Goal: Task Accomplishment & Management: Use online tool/utility

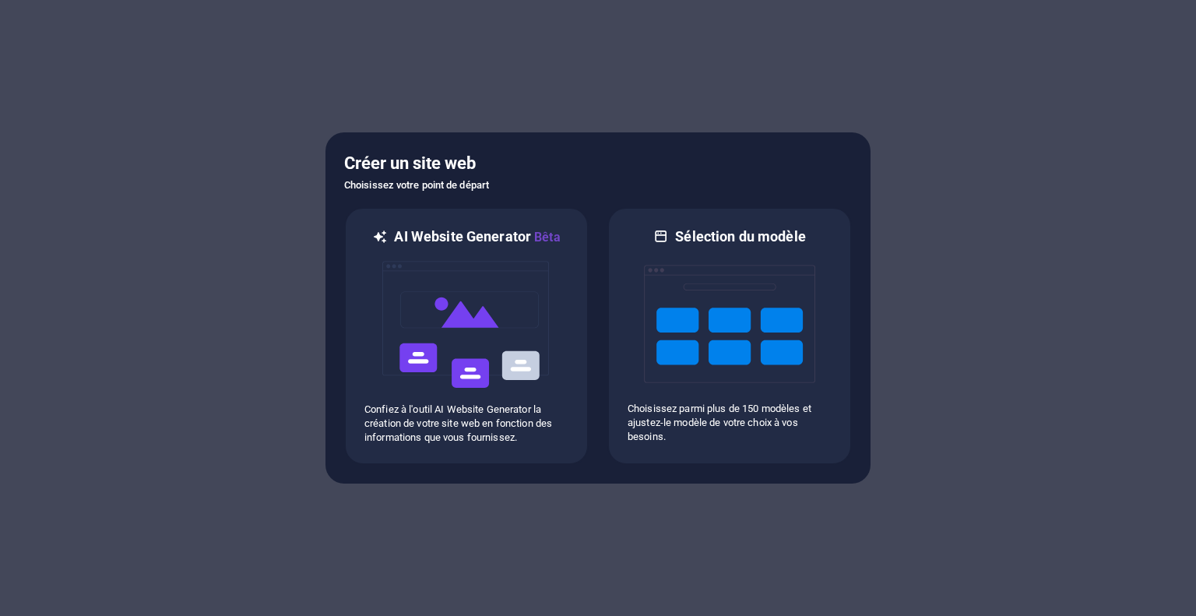
click at [493, 236] on h6 "AI Website Generator Bêta" at bounding box center [477, 236] width 166 height 19
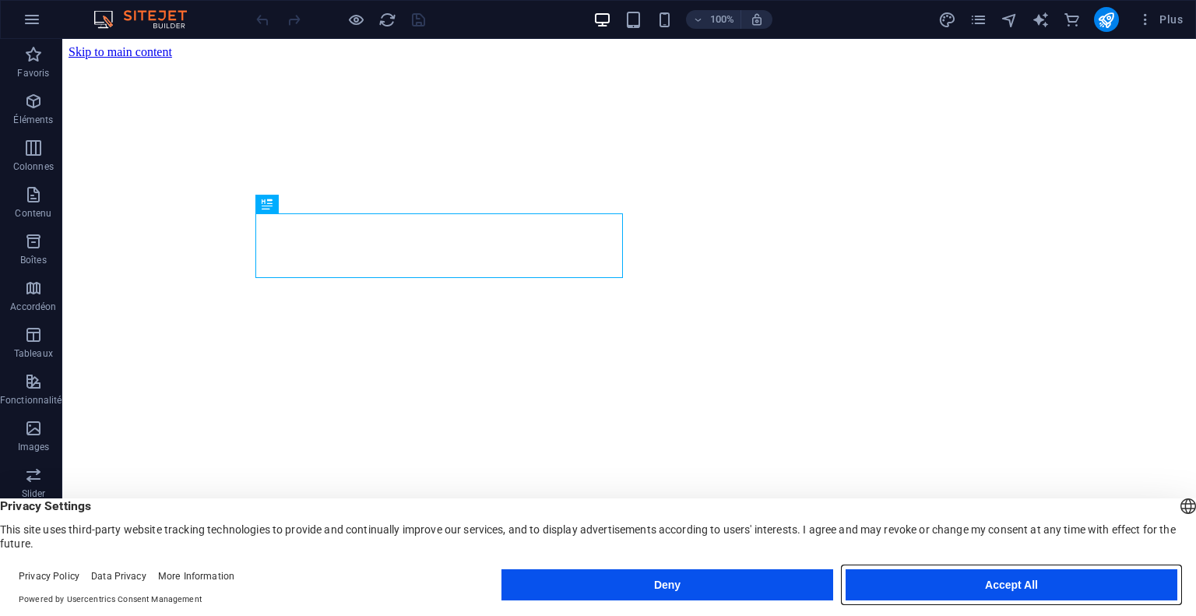
click at [967, 576] on button "Accept All" at bounding box center [1012, 584] width 332 height 31
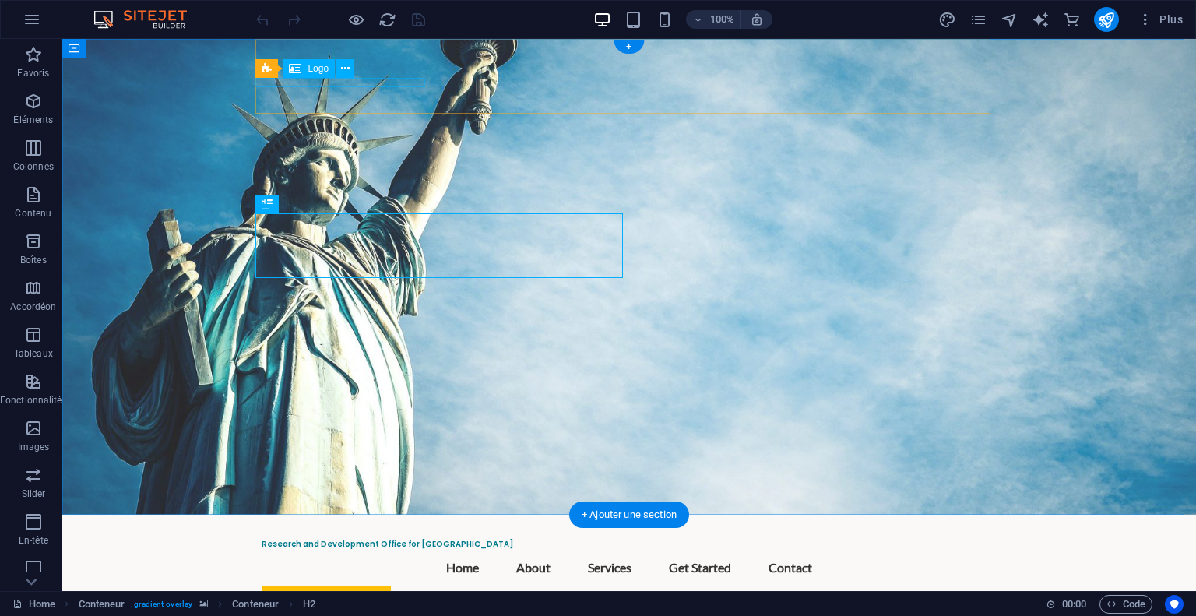
click at [351, 540] on div "Research and Development Office for Africa" at bounding box center [629, 544] width 735 height 9
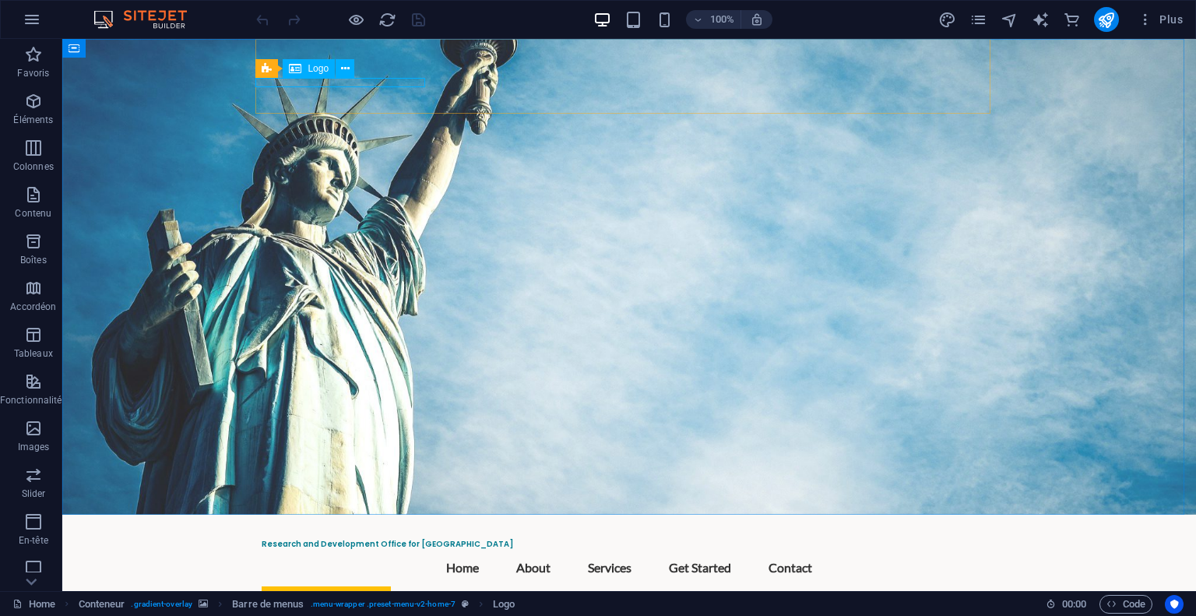
click at [311, 65] on span "Logo" at bounding box center [318, 68] width 21 height 9
click at [346, 71] on icon at bounding box center [345, 69] width 9 height 16
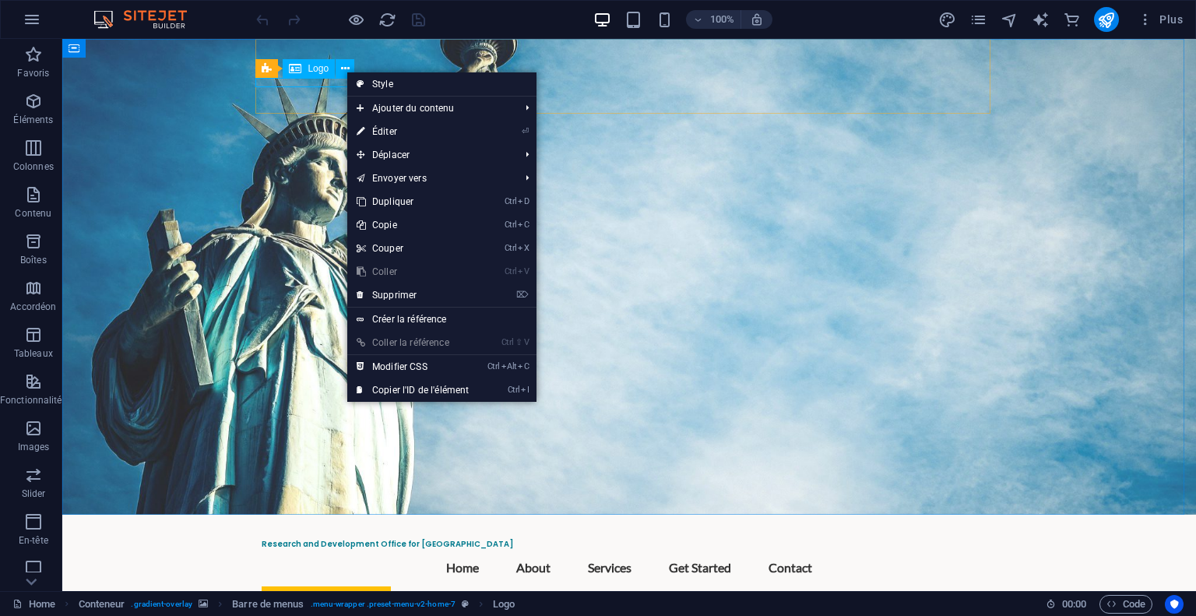
click at [324, 71] on span "Logo" at bounding box center [318, 68] width 21 height 9
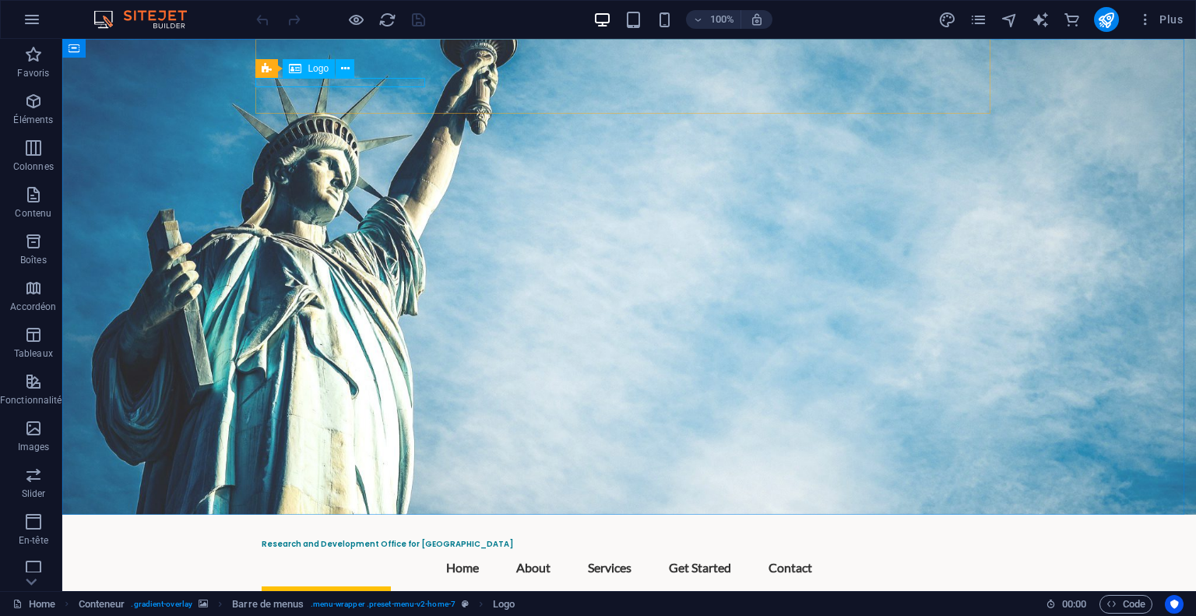
click at [324, 71] on span "Logo" at bounding box center [318, 68] width 21 height 9
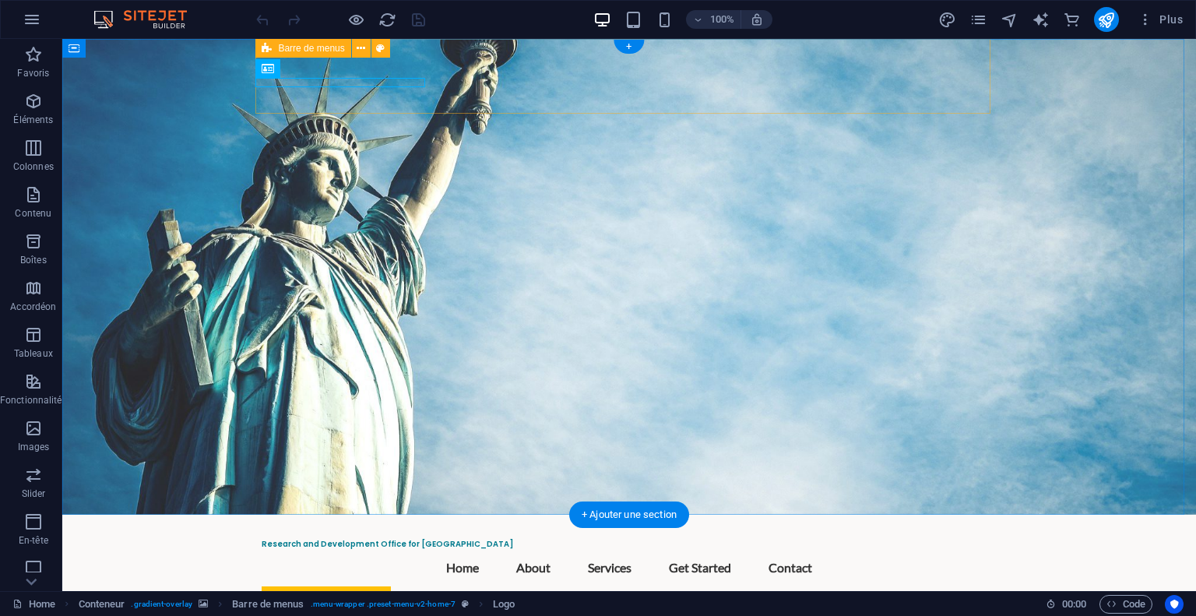
click at [343, 515] on div "Research and Development Office for Africa Menu Home About Services Get Started…" at bounding box center [629, 573] width 735 height 117
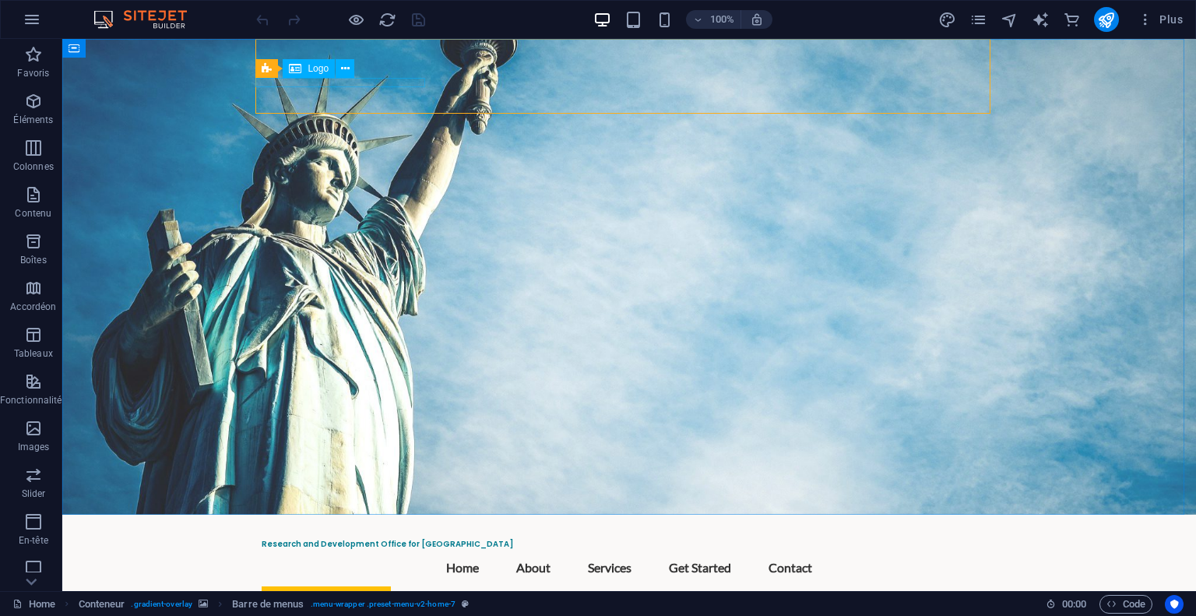
click at [358, 78] on div "Barre de menus Logo" at bounding box center [309, 68] width 109 height 19
click at [341, 67] on icon at bounding box center [345, 69] width 9 height 16
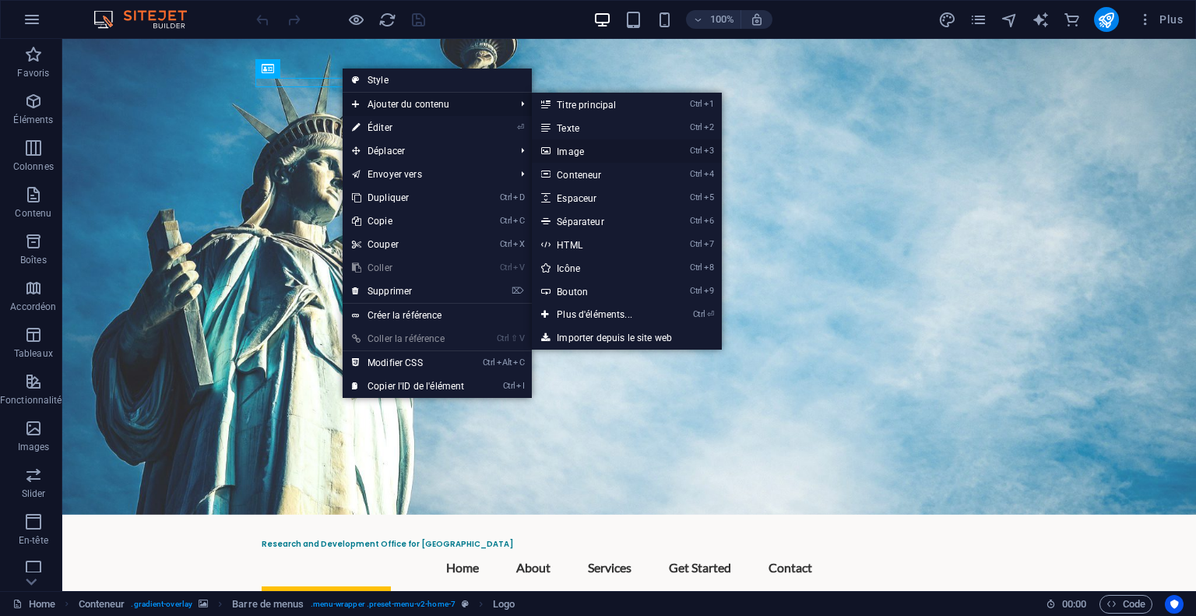
click at [575, 152] on link "Ctrl 3 Image" at bounding box center [598, 150] width 132 height 23
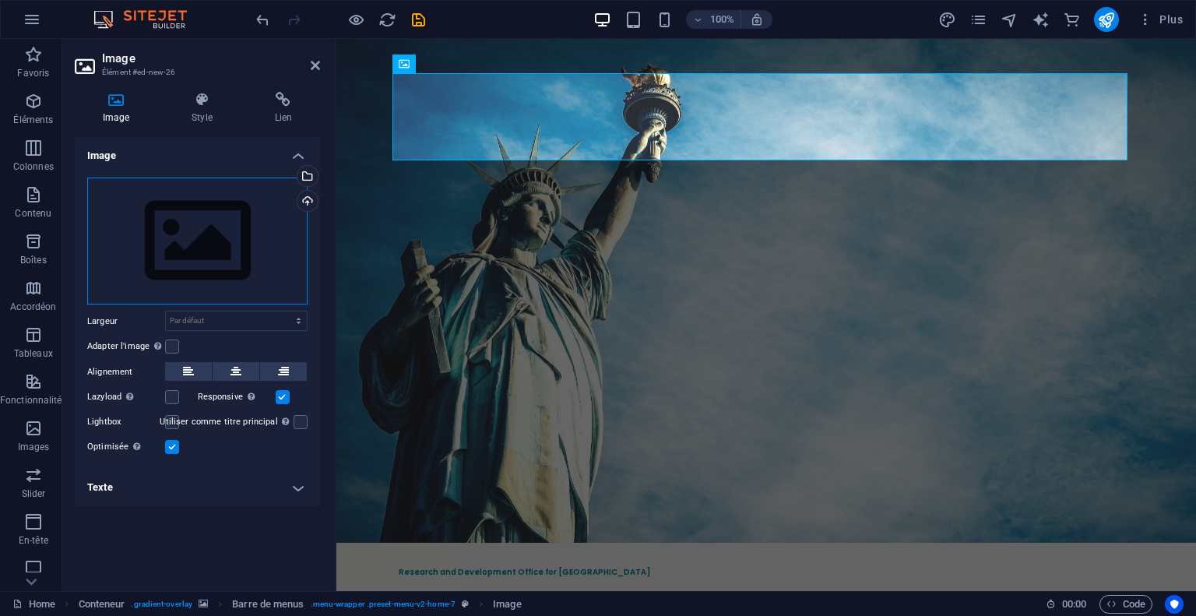
click at [230, 242] on div "Glissez les fichiers ici, cliquez pour choisir les fichiers ou sélectionnez les…" at bounding box center [197, 242] width 220 height 128
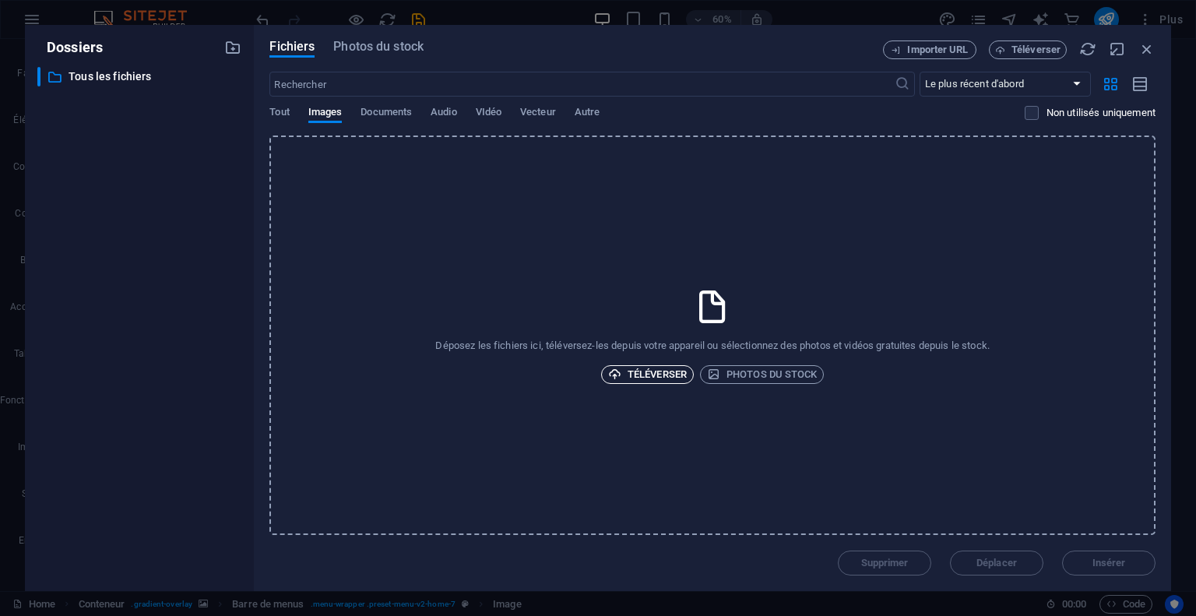
click at [629, 368] on span "Téléverser" at bounding box center [647, 374] width 79 height 19
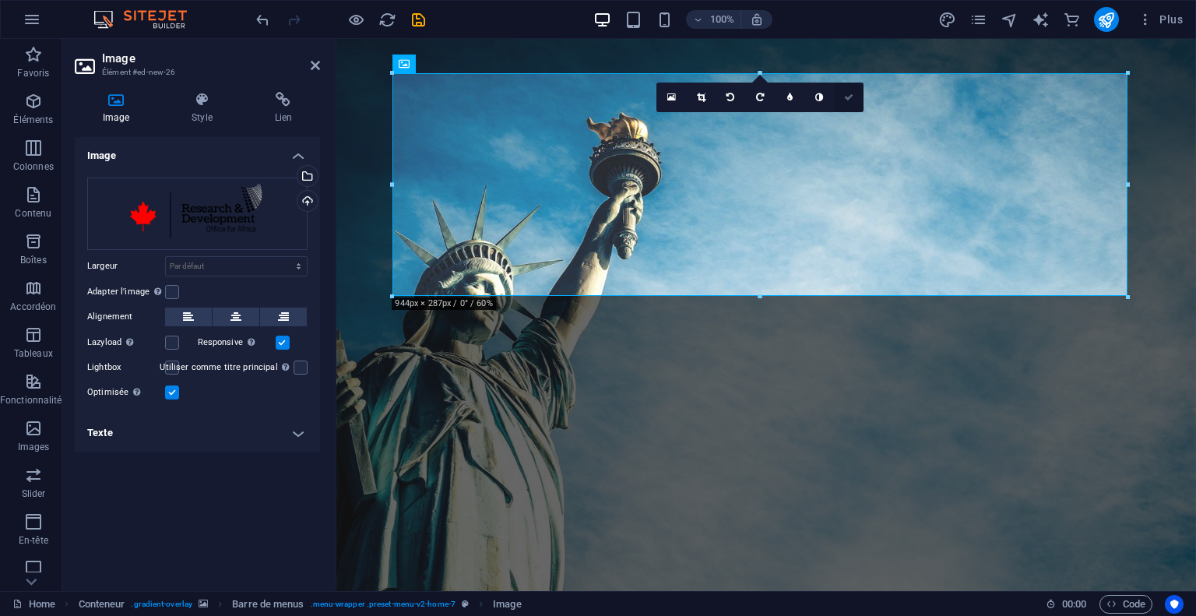
click at [849, 90] on link at bounding box center [849, 98] width 30 height 30
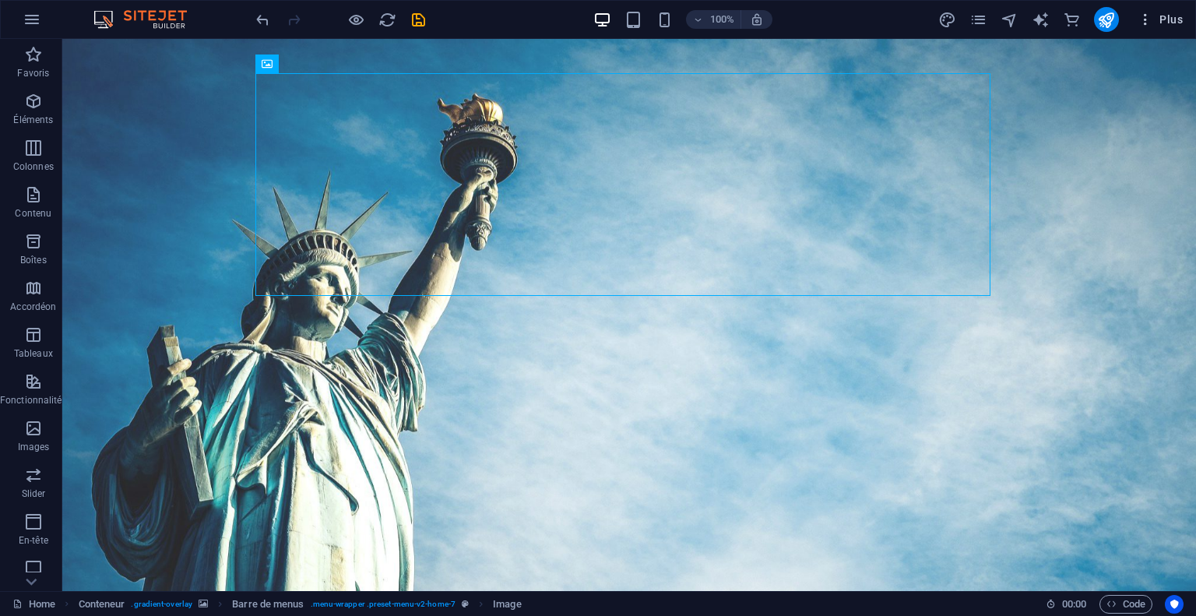
click at [1155, 23] on span "Plus" at bounding box center [1160, 20] width 45 height 16
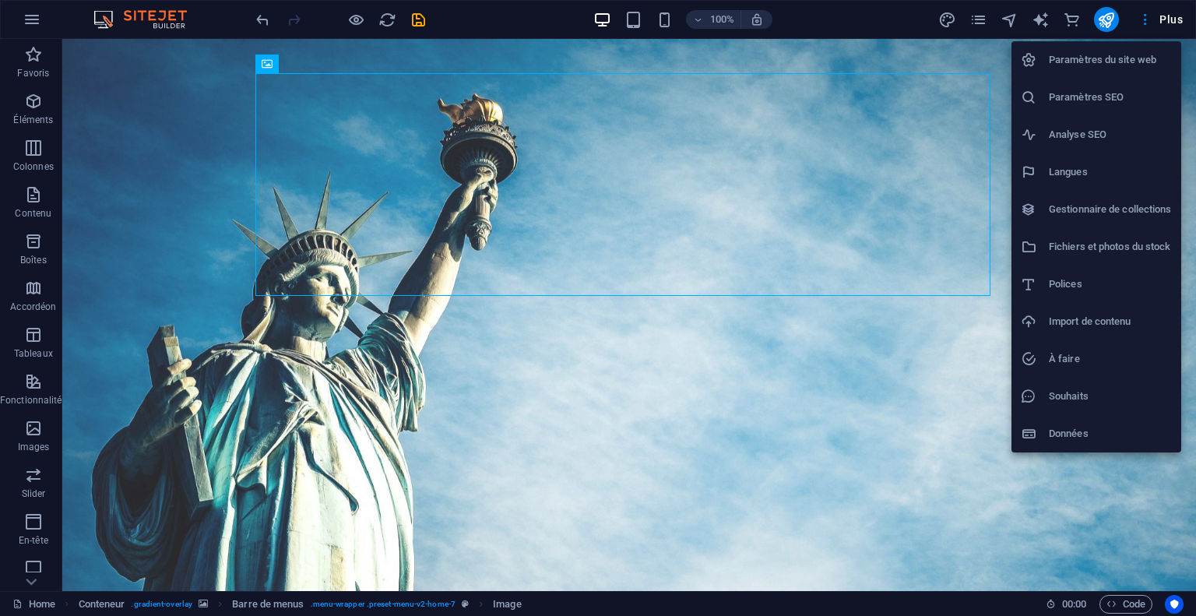
click at [900, 22] on div at bounding box center [598, 308] width 1196 height 616
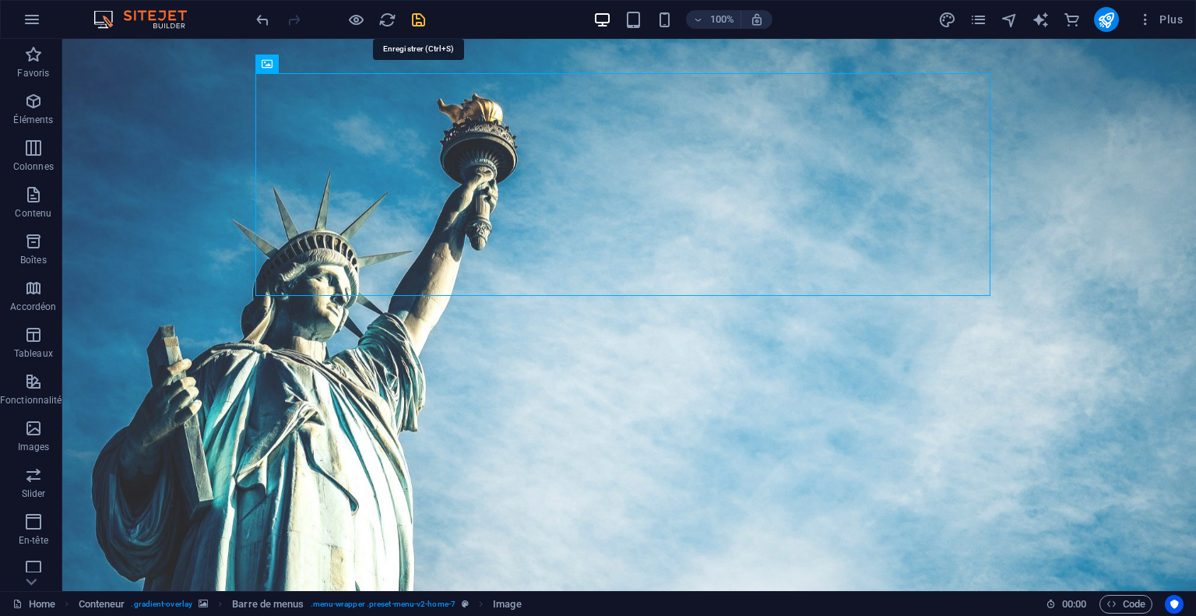
click at [410, 19] on icon "save" at bounding box center [419, 20] width 18 height 18
checkbox input "false"
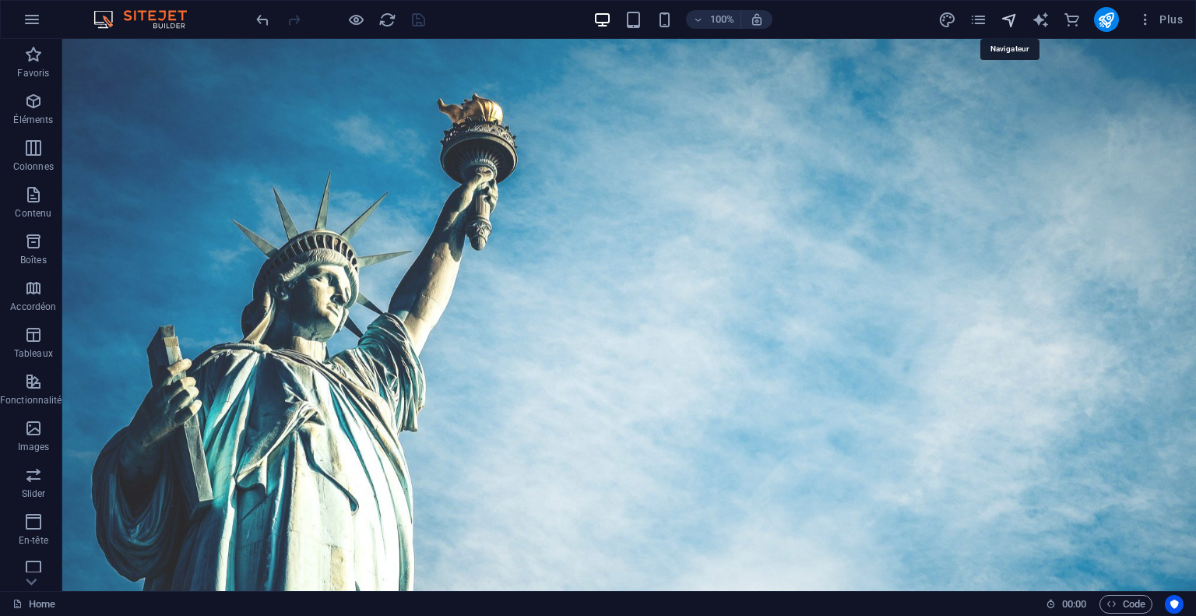
click at [1006, 21] on icon "navigator" at bounding box center [1010, 20] width 18 height 18
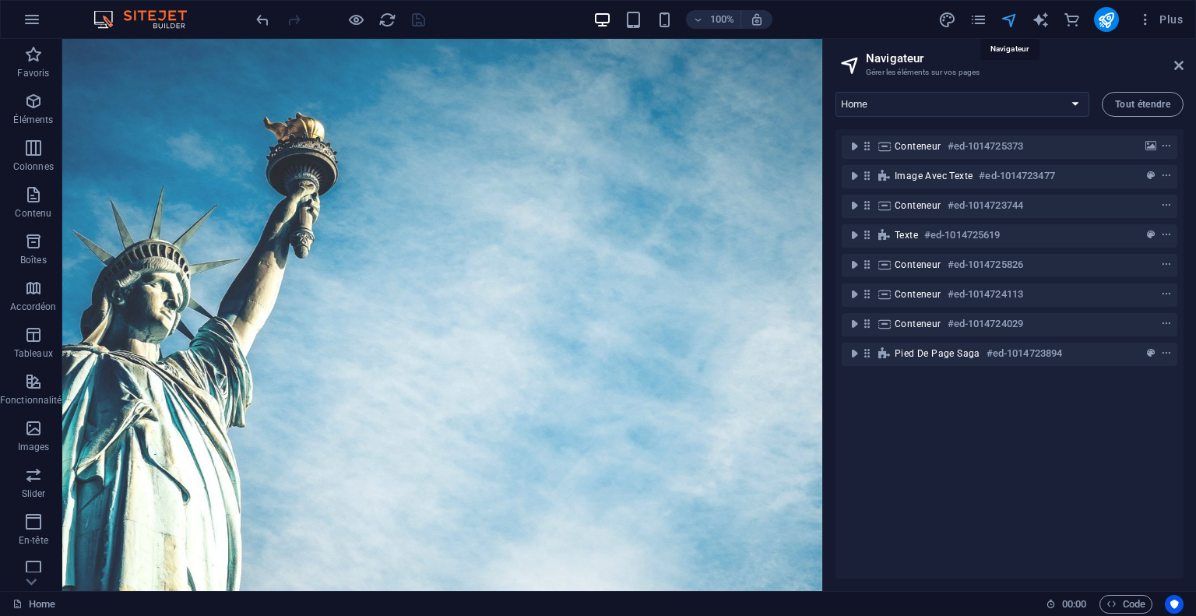
click at [1006, 21] on icon "navigator" at bounding box center [1010, 20] width 18 height 18
click at [1149, 23] on icon "button" at bounding box center [1146, 20] width 16 height 16
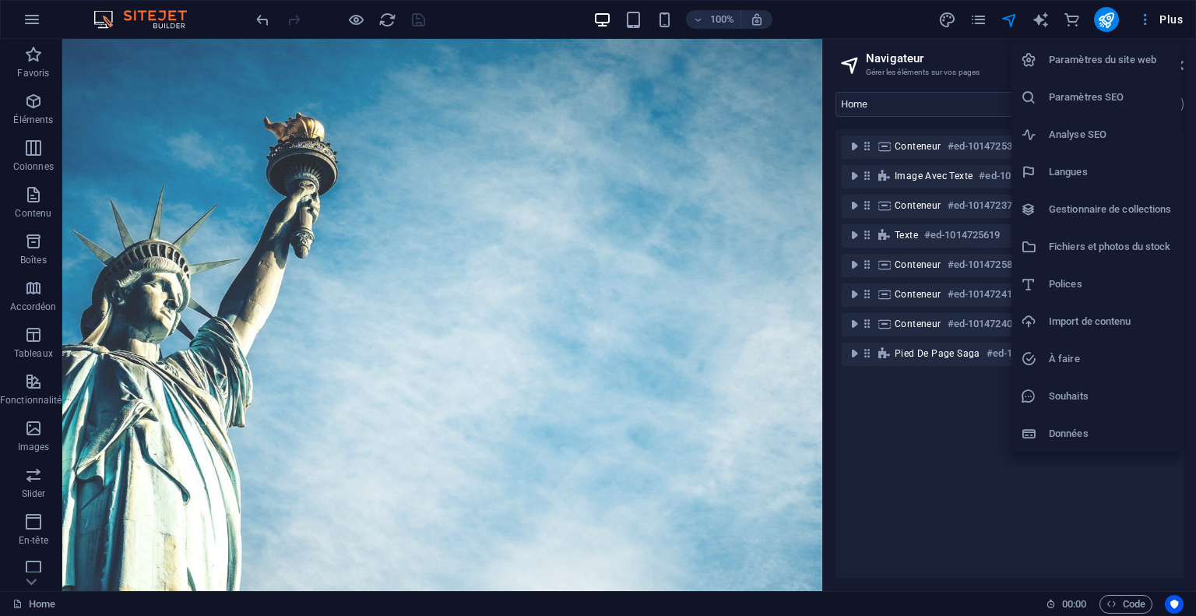
click at [1149, 23] on div at bounding box center [598, 308] width 1196 height 616
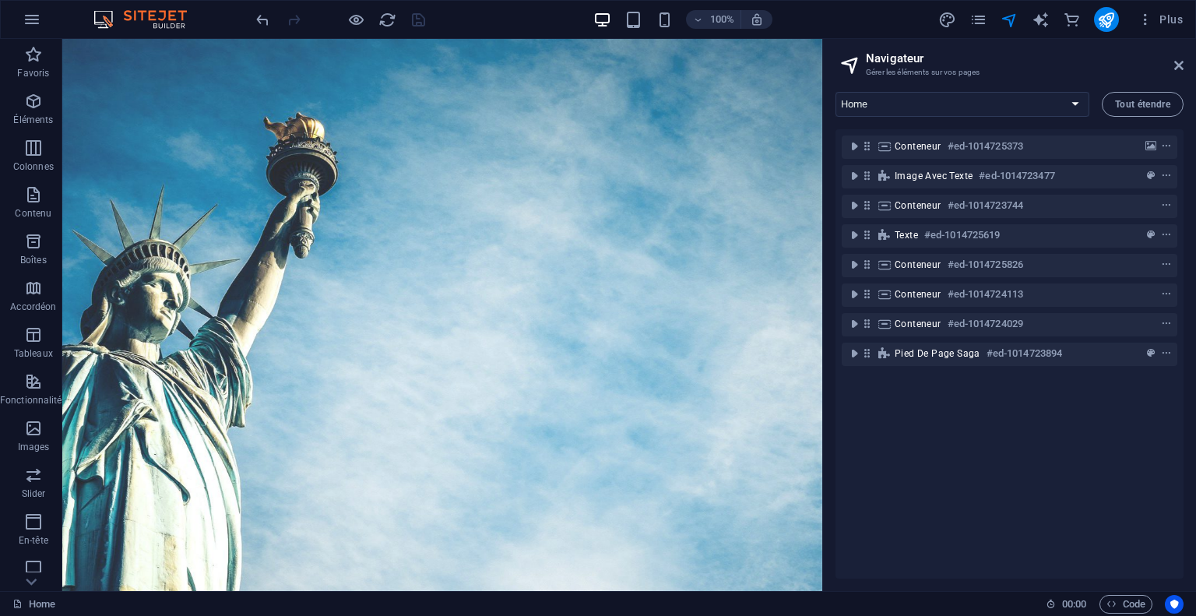
click at [1185, 68] on aside "Navigateur Gérer les éléments sur vos pages Home Subpage Legal Notice Privacy N…" at bounding box center [1009, 315] width 374 height 552
click at [1177, 62] on icon at bounding box center [1178, 65] width 9 height 12
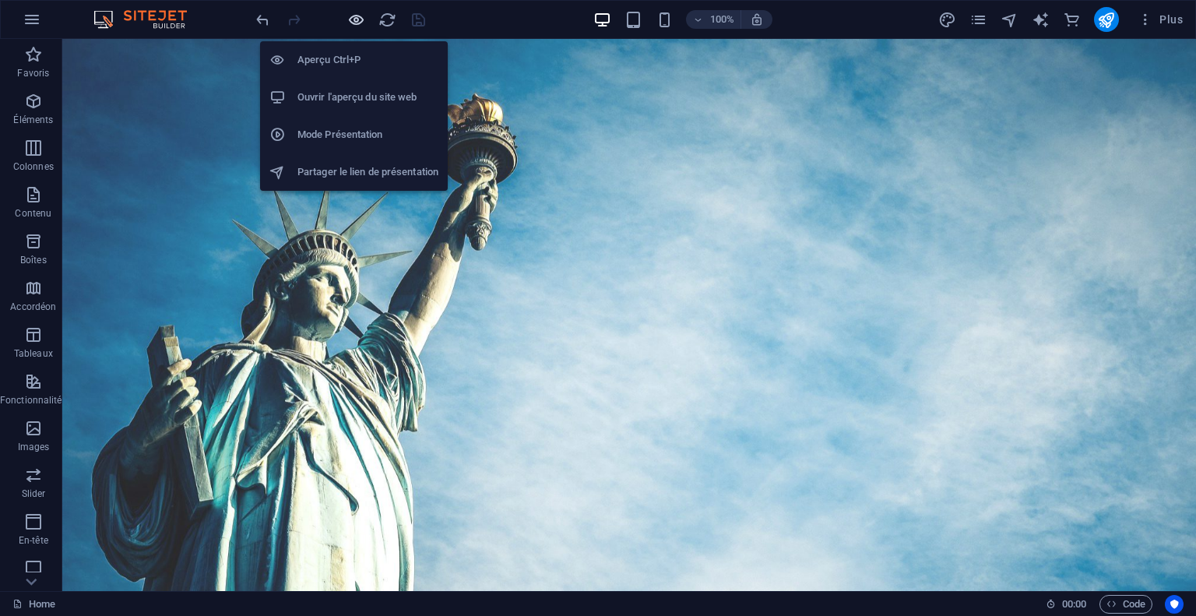
click at [357, 16] on icon "button" at bounding box center [356, 20] width 18 height 18
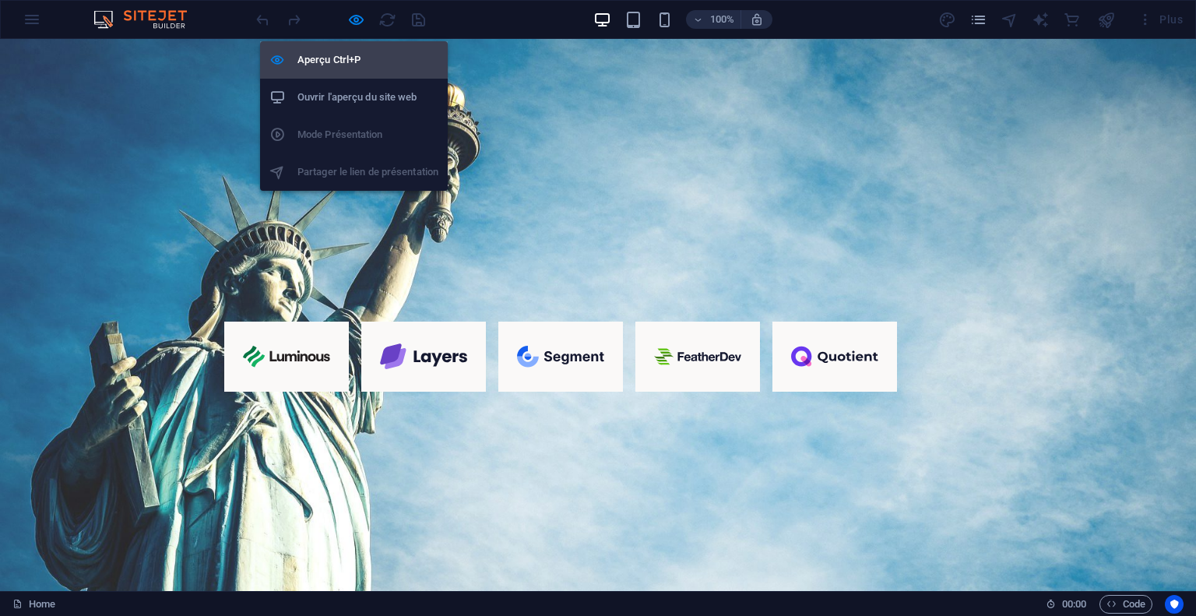
click at [352, 55] on h6 "Aperçu Ctrl+P" at bounding box center [367, 60] width 141 height 19
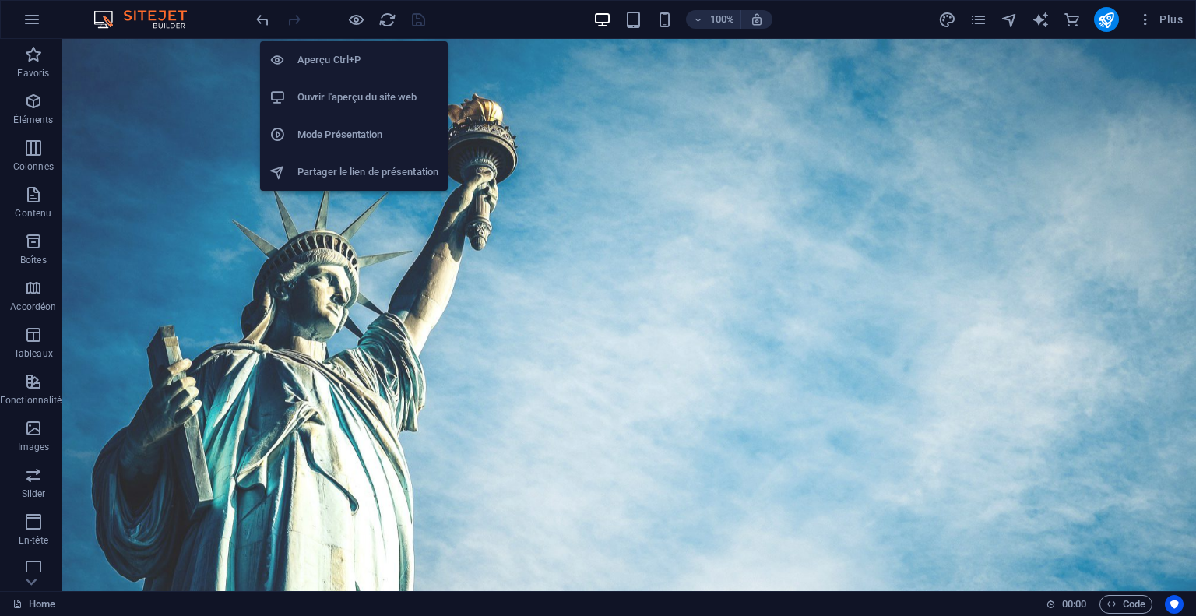
click at [352, 55] on h6 "Aperçu Ctrl+P" at bounding box center [367, 60] width 141 height 19
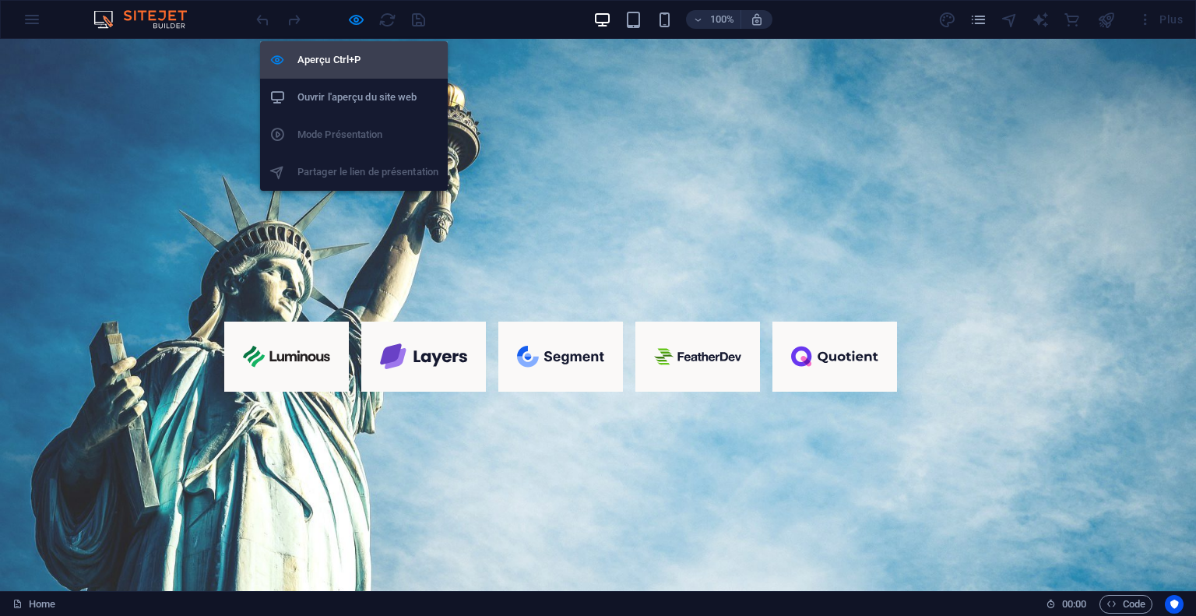
click at [352, 55] on h6 "Aperçu Ctrl+P" at bounding box center [367, 60] width 141 height 19
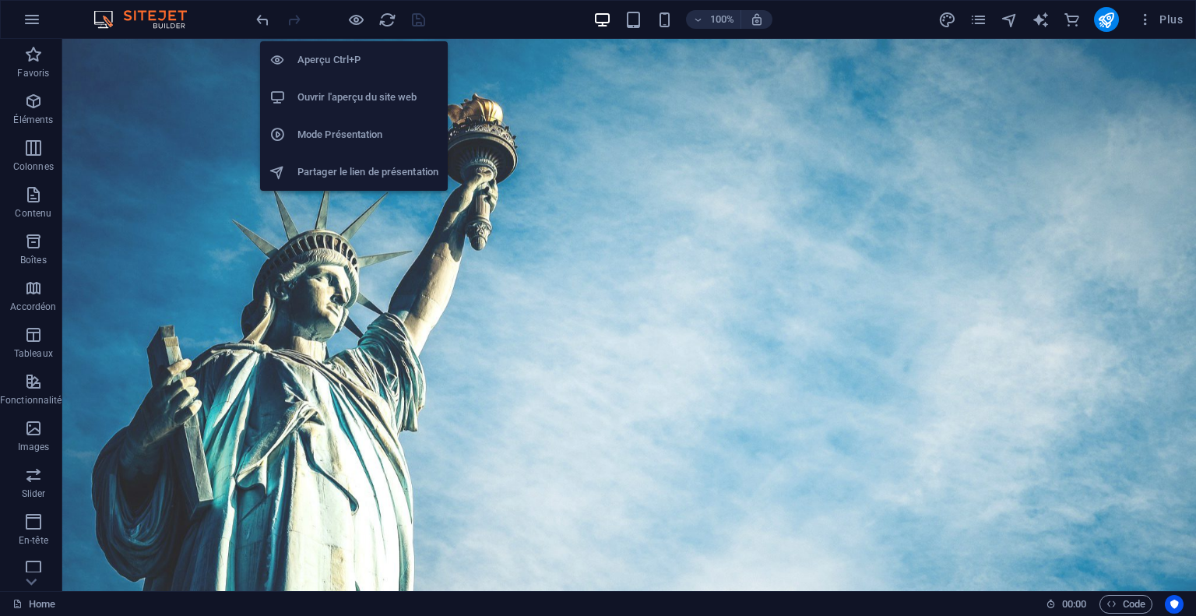
click at [354, 95] on h6 "Ouvrir l'aperçu du site web" at bounding box center [367, 97] width 141 height 19
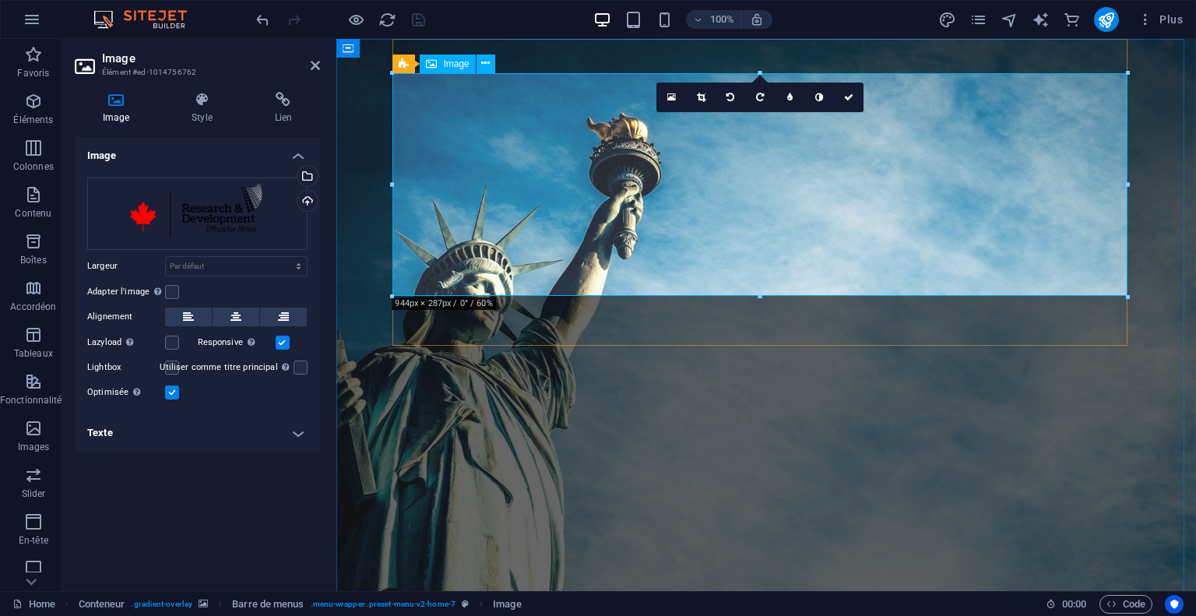
drag, startPoint x: 1465, startPoint y: 334, endPoint x: 623, endPoint y: 111, distance: 870.8
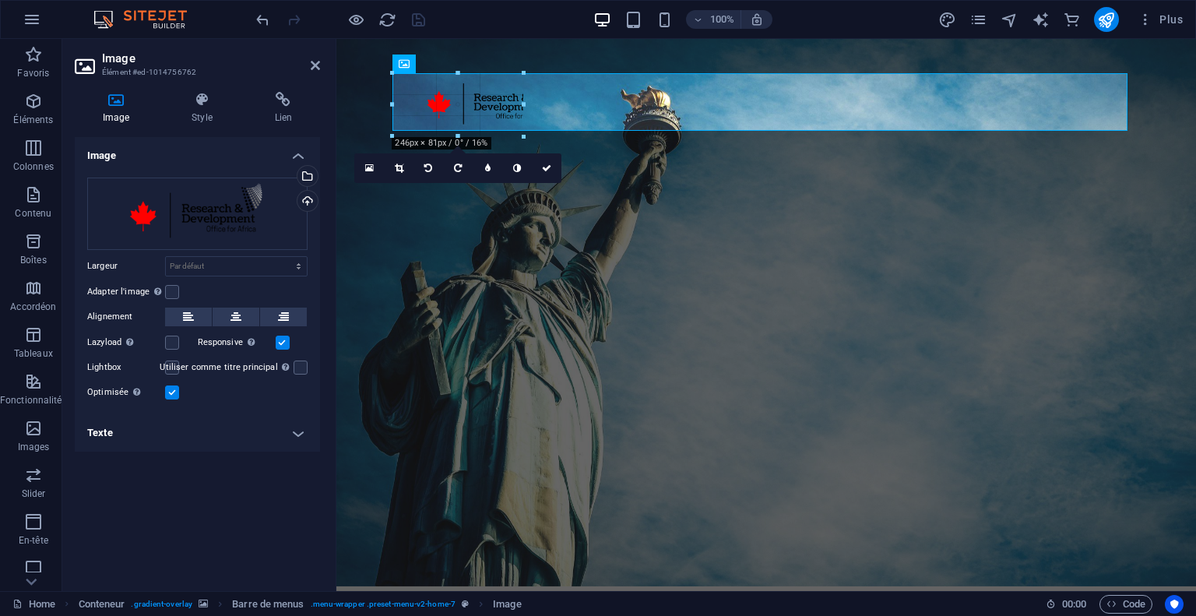
type input "168"
select select "px"
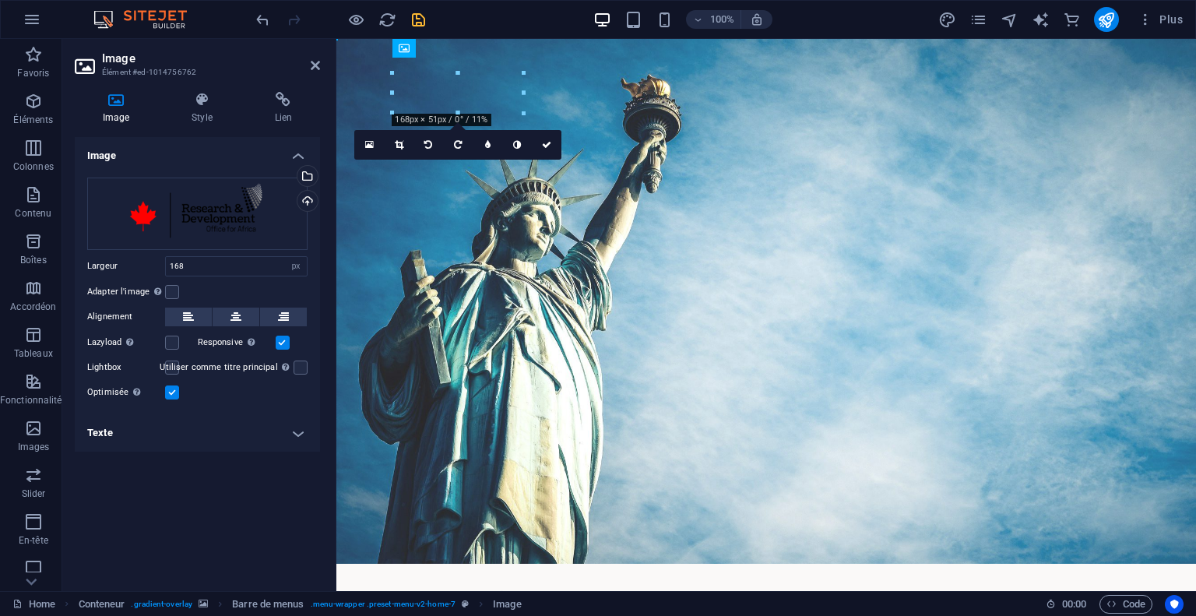
drag, startPoint x: 485, startPoint y: 103, endPoint x: 512, endPoint y: 69, distance: 43.8
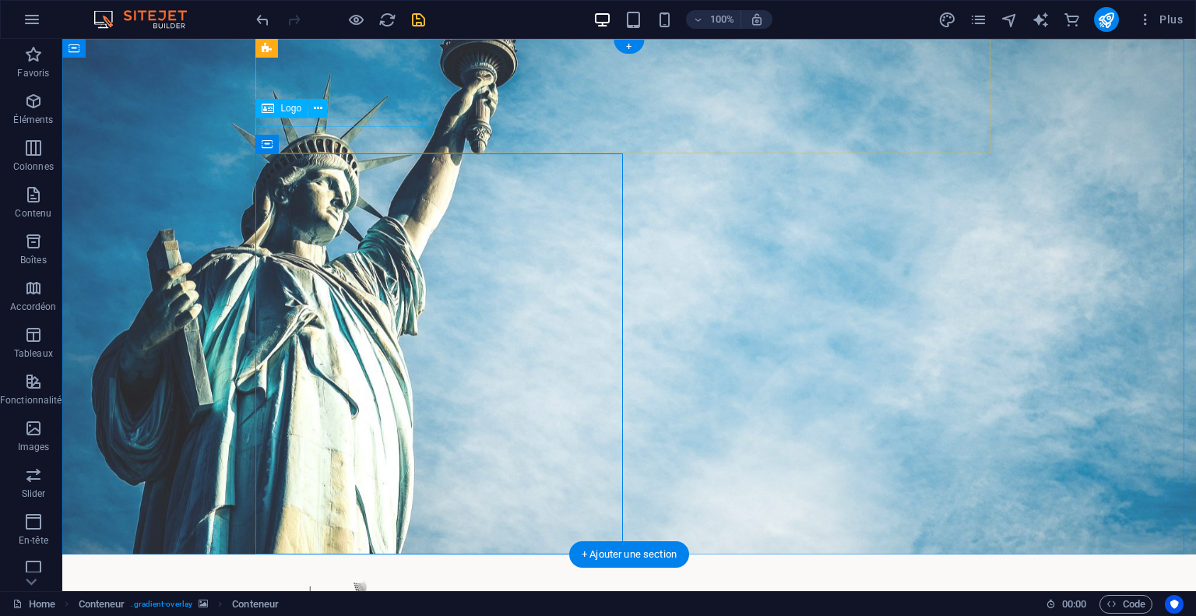
click at [389, 615] on div "Research and Development Office for Africa" at bounding box center [629, 623] width 735 height 9
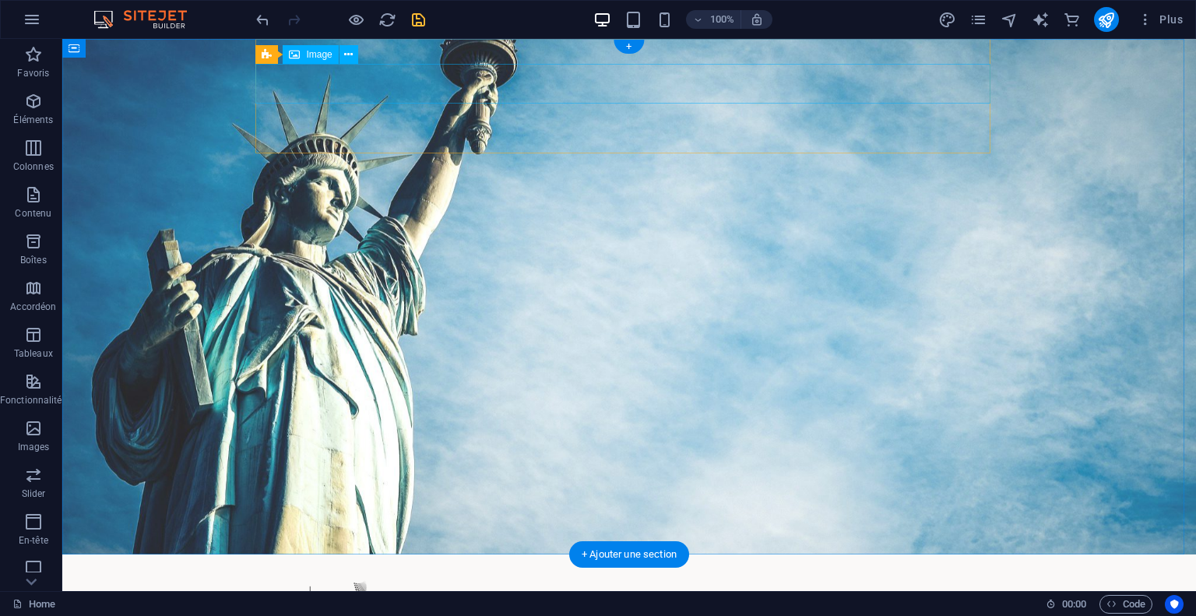
click at [327, 579] on figure at bounding box center [629, 599] width 735 height 40
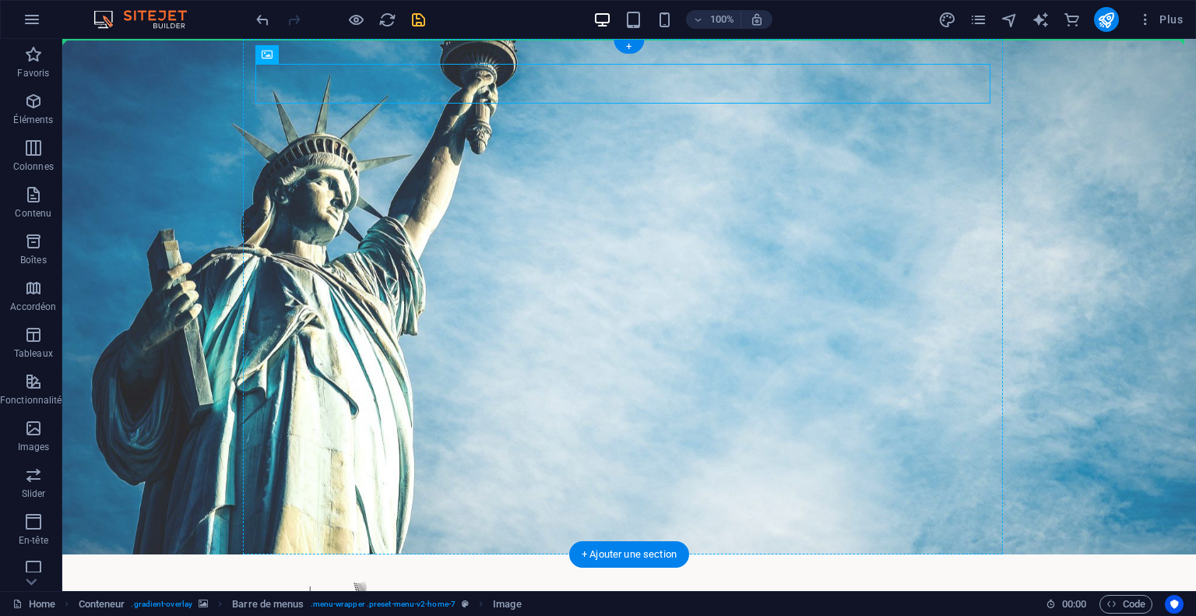
drag, startPoint x: 327, startPoint y: 76, endPoint x: 530, endPoint y: 60, distance: 203.1
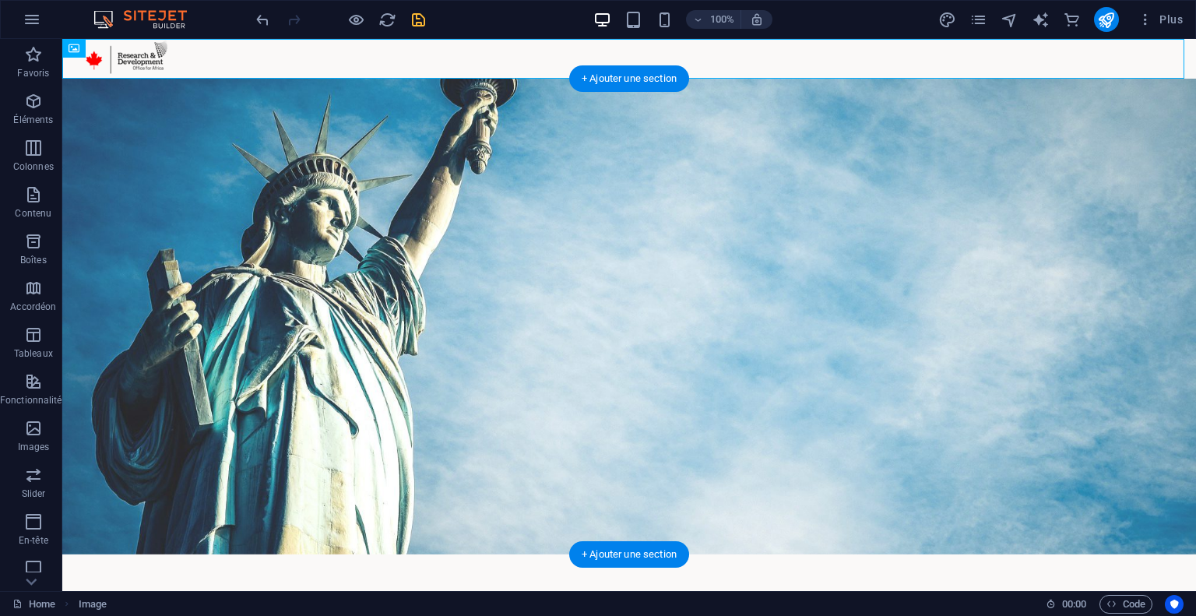
click at [165, 150] on figure at bounding box center [629, 317] width 1134 height 476
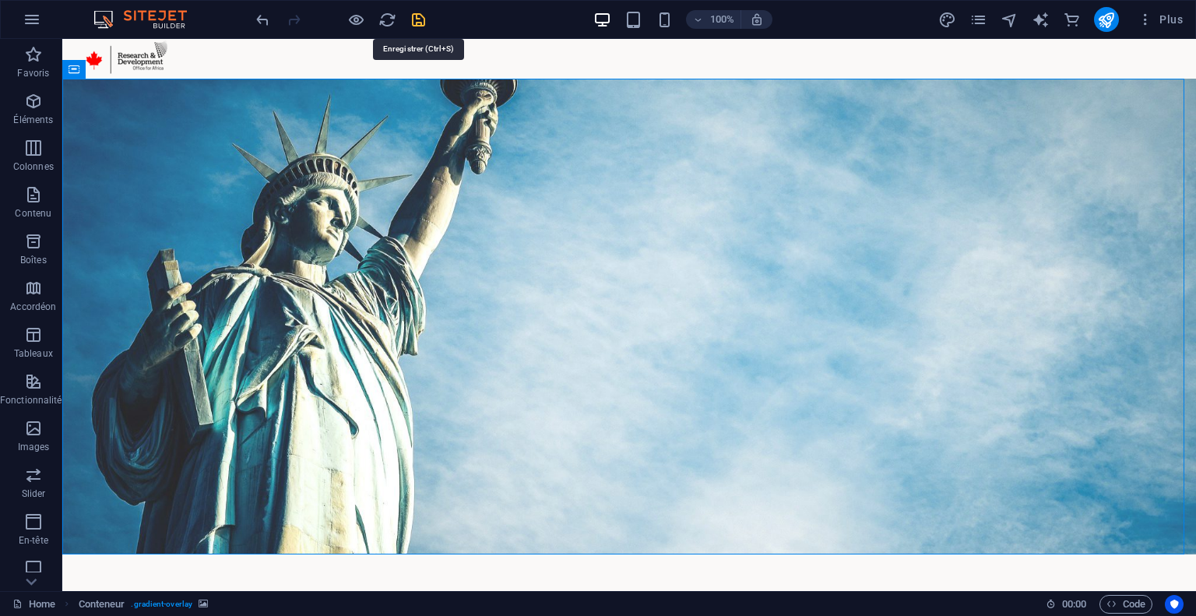
click at [415, 18] on icon "save" at bounding box center [419, 20] width 18 height 18
checkbox input "false"
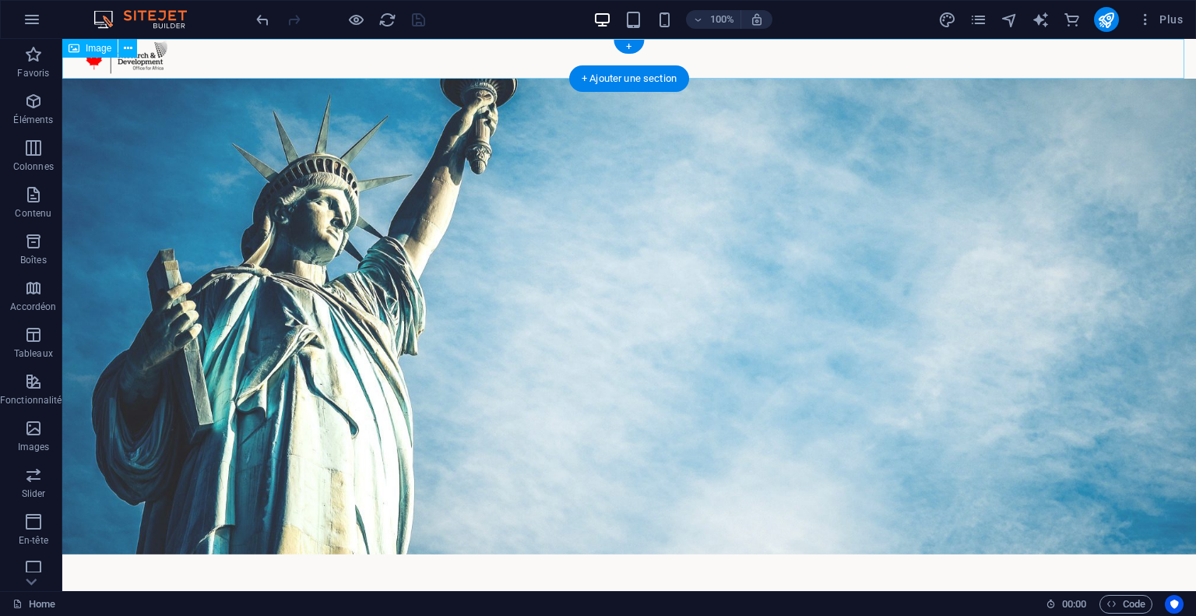
click at [146, 65] on figure at bounding box center [629, 59] width 1134 height 40
click at [134, 58] on figure at bounding box center [629, 59] width 1134 height 40
click at [144, 63] on figure at bounding box center [629, 59] width 1134 height 40
select select "px"
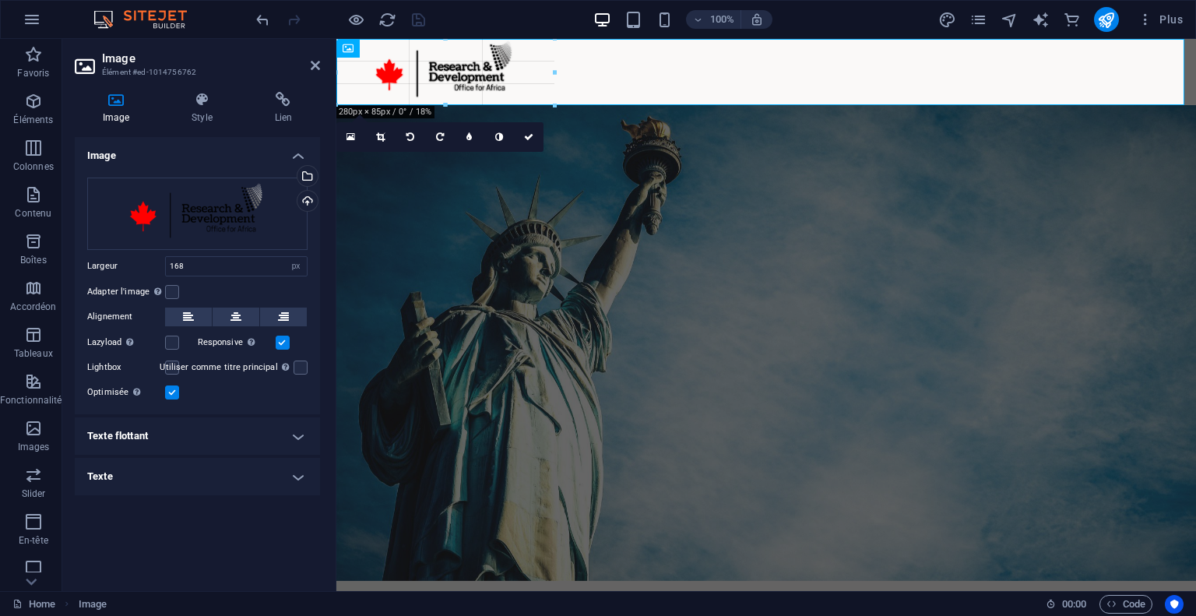
drag, startPoint x: 470, startPoint y: 78, endPoint x: 529, endPoint y: 107, distance: 65.5
type input "280"
click at [412, 22] on icon "save" at bounding box center [419, 20] width 18 height 18
checkbox input "false"
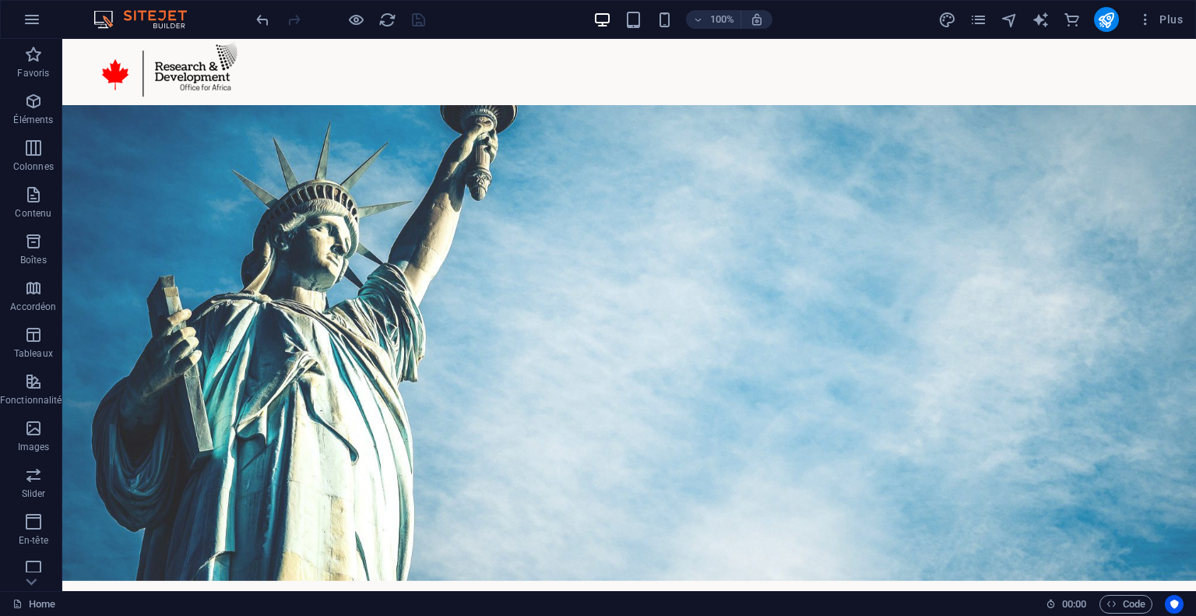
click at [146, 33] on div "100% Plus" at bounding box center [598, 19] width 1195 height 37
click at [157, 18] on img at bounding box center [148, 19] width 117 height 19
drag, startPoint x: 11, startPoint y: 21, endPoint x: 38, endPoint y: 21, distance: 27.3
click at [38, 21] on div "100% Plus" at bounding box center [598, 19] width 1195 height 37
click at [38, 21] on icon "button" at bounding box center [32, 19] width 19 height 19
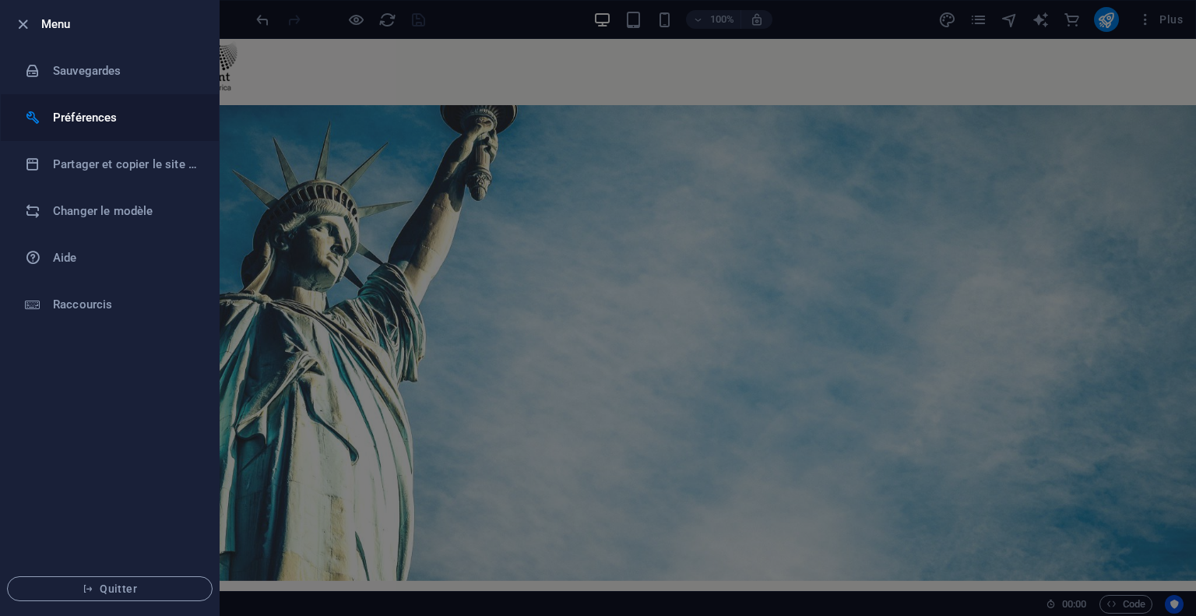
click at [178, 112] on h6 "Préférences" at bounding box center [125, 117] width 144 height 19
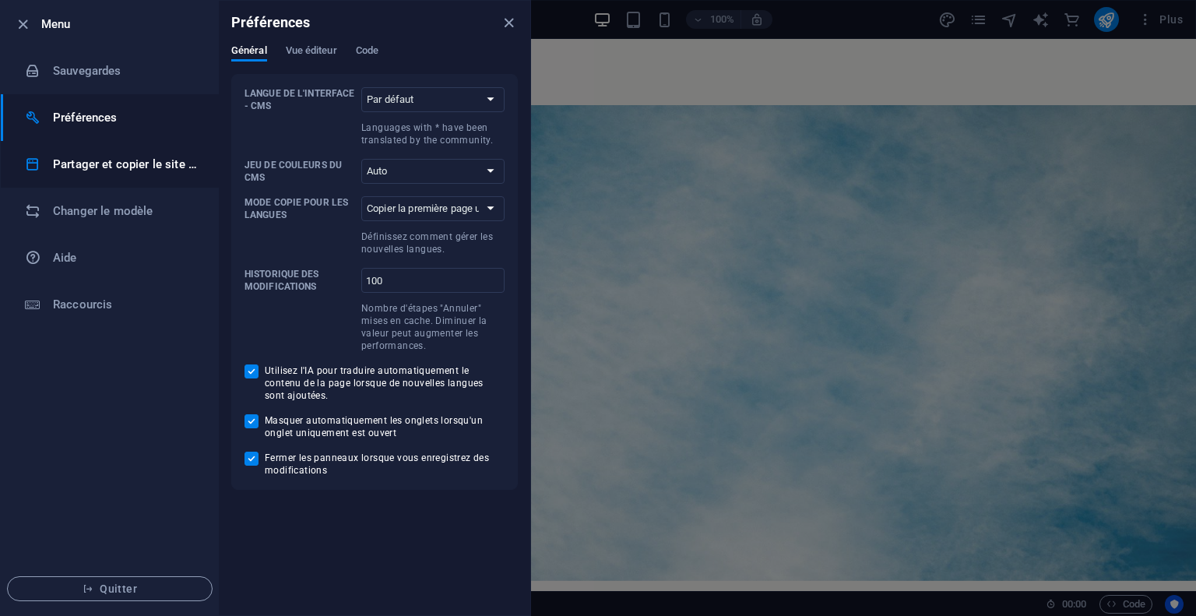
click at [128, 165] on h6 "Partager et copier le site web" at bounding box center [125, 164] width 144 height 19
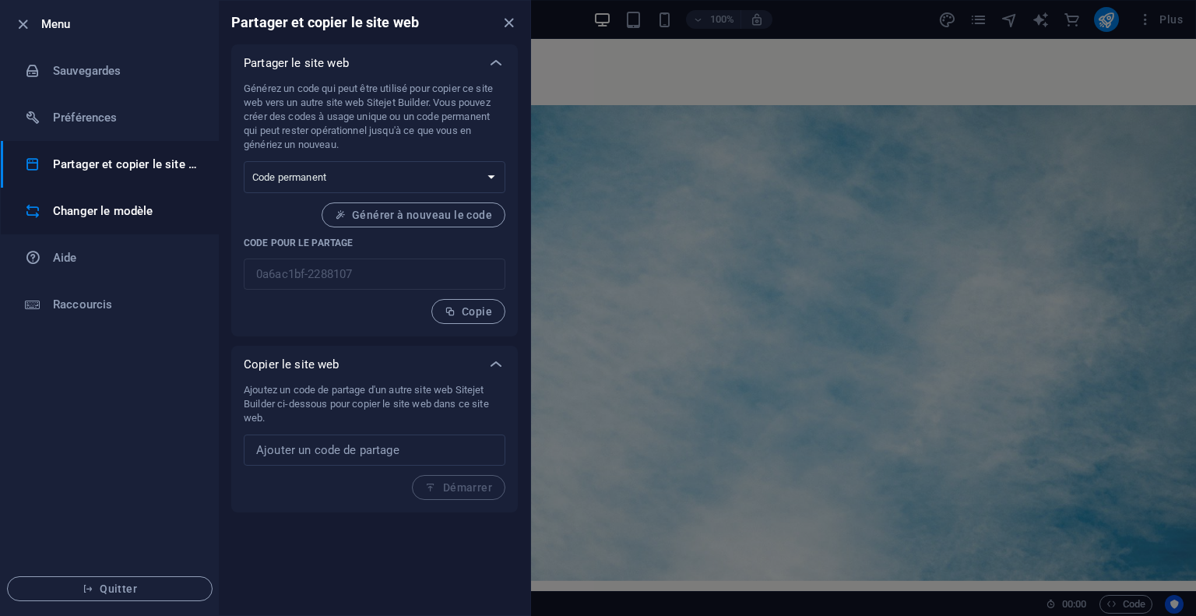
click at [112, 205] on h6 "Changer le modèle" at bounding box center [125, 211] width 144 height 19
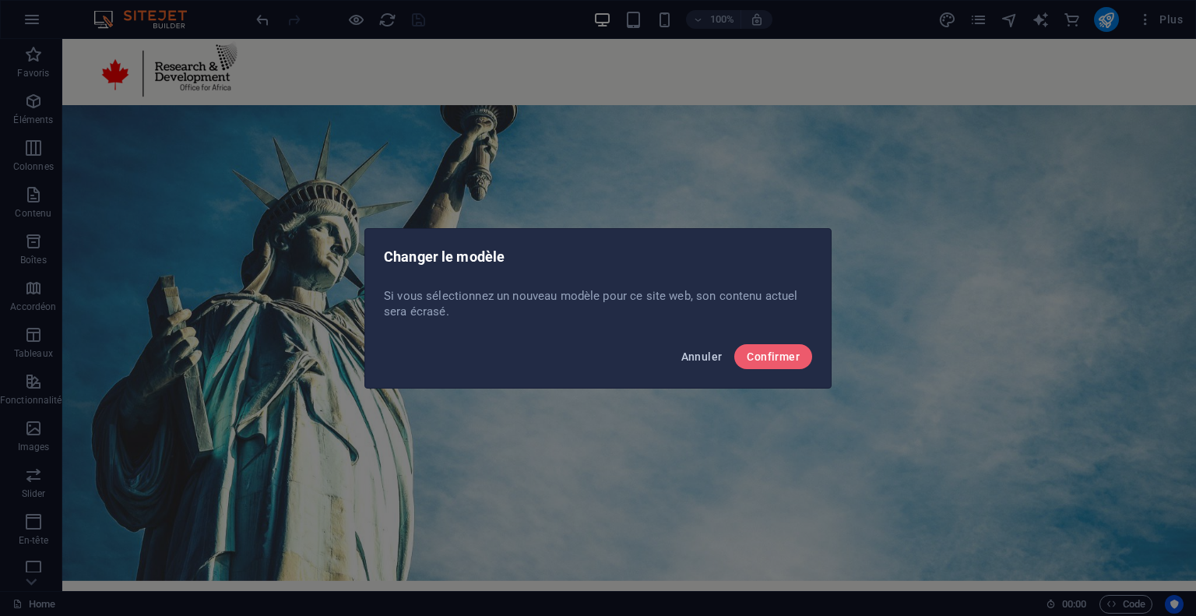
click at [711, 357] on span "Annuler" at bounding box center [701, 356] width 41 height 12
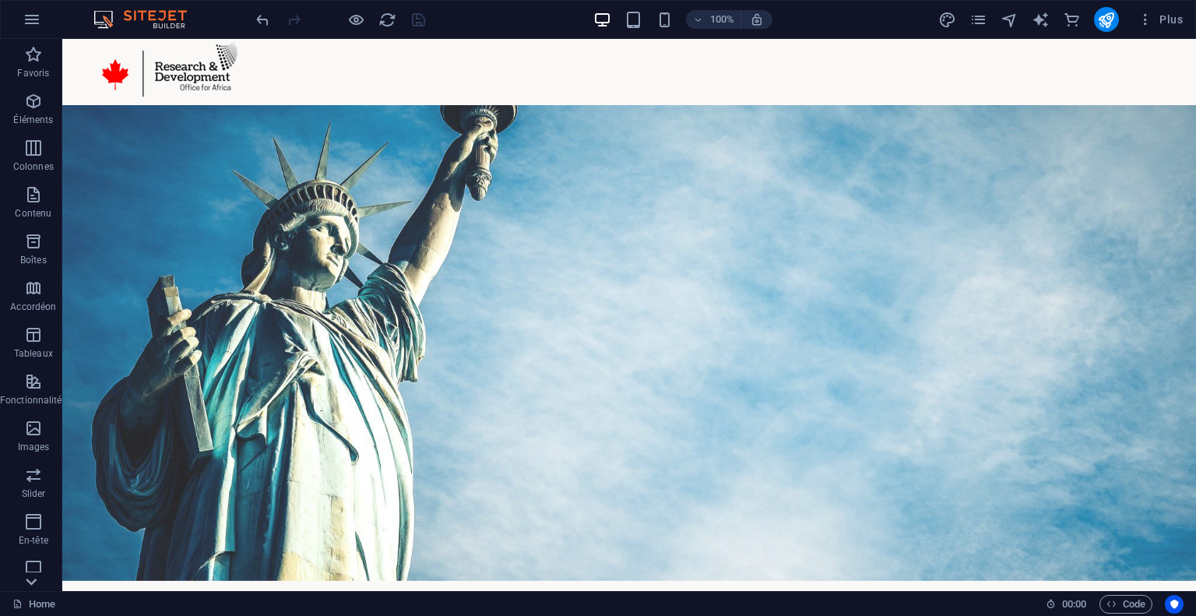
click at [33, 591] on icon at bounding box center [31, 582] width 22 height 22
click at [38, 566] on icon "button" at bounding box center [33, 560] width 19 height 19
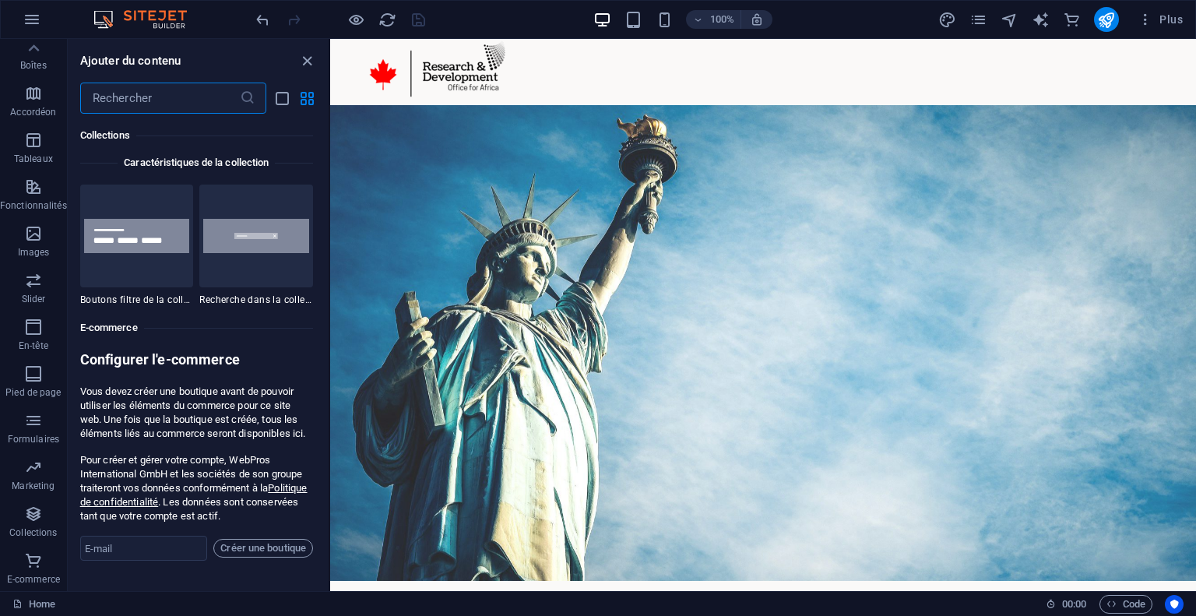
scroll to position [15007, 0]
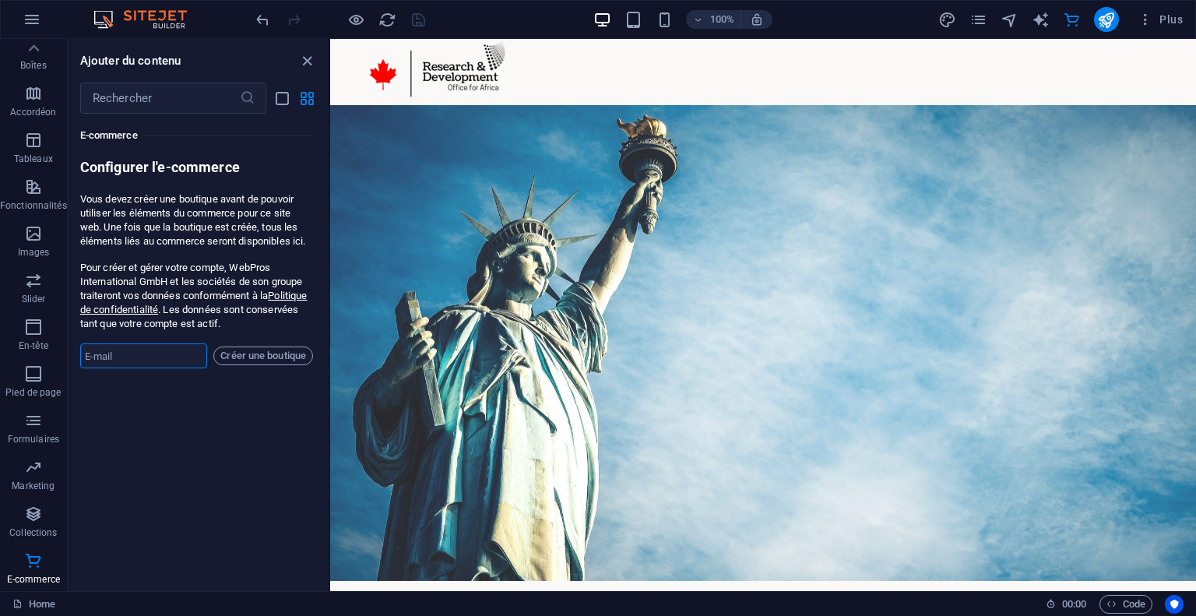
click at [153, 348] on input "email" at bounding box center [144, 355] width 128 height 25
click at [223, 283] on p "Pour créer et gérer votre compte, WebPros International GmbH et les sociétés de…" at bounding box center [196, 296] width 233 height 70
drag, startPoint x: 223, startPoint y: 283, endPoint x: 178, endPoint y: 357, distance: 87.1
click at [178, 357] on form "Configurer l'e-commerce Vous devez créer une boutique avant de pouvoir utiliser…" at bounding box center [196, 263] width 233 height 210
click at [178, 357] on input "email" at bounding box center [144, 355] width 128 height 25
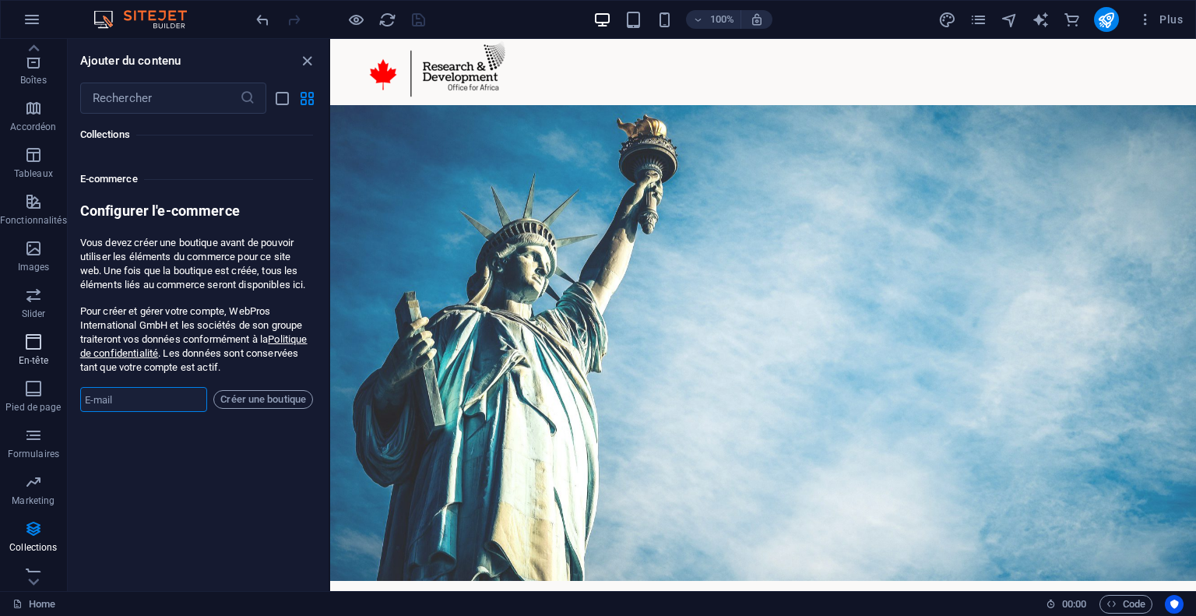
scroll to position [56, 0]
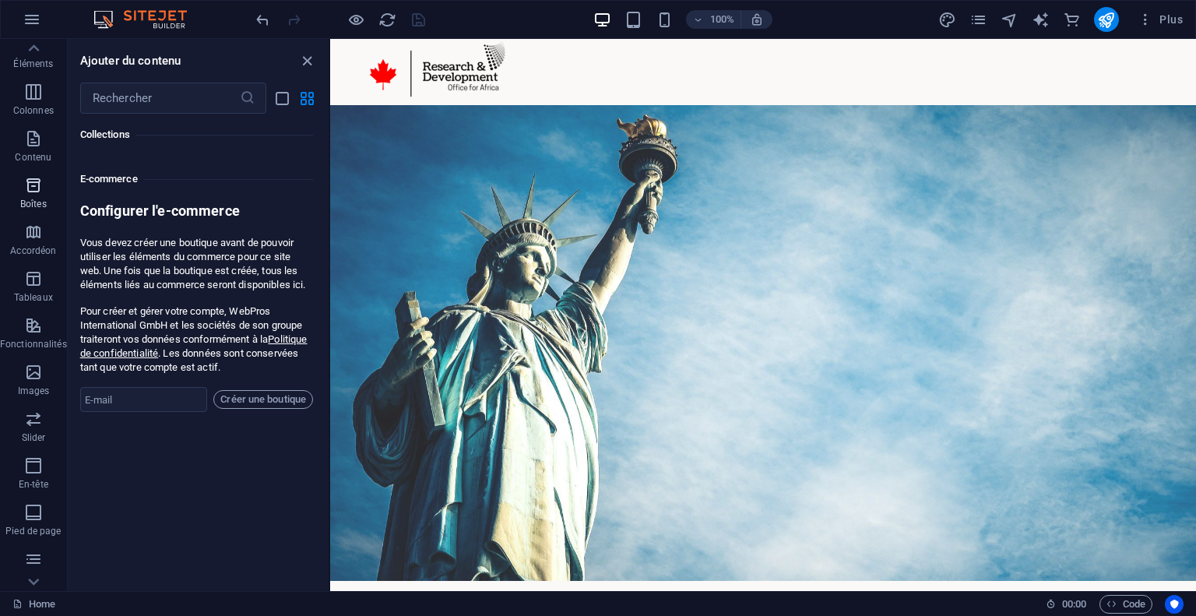
click at [39, 186] on icon "button" at bounding box center [33, 185] width 19 height 19
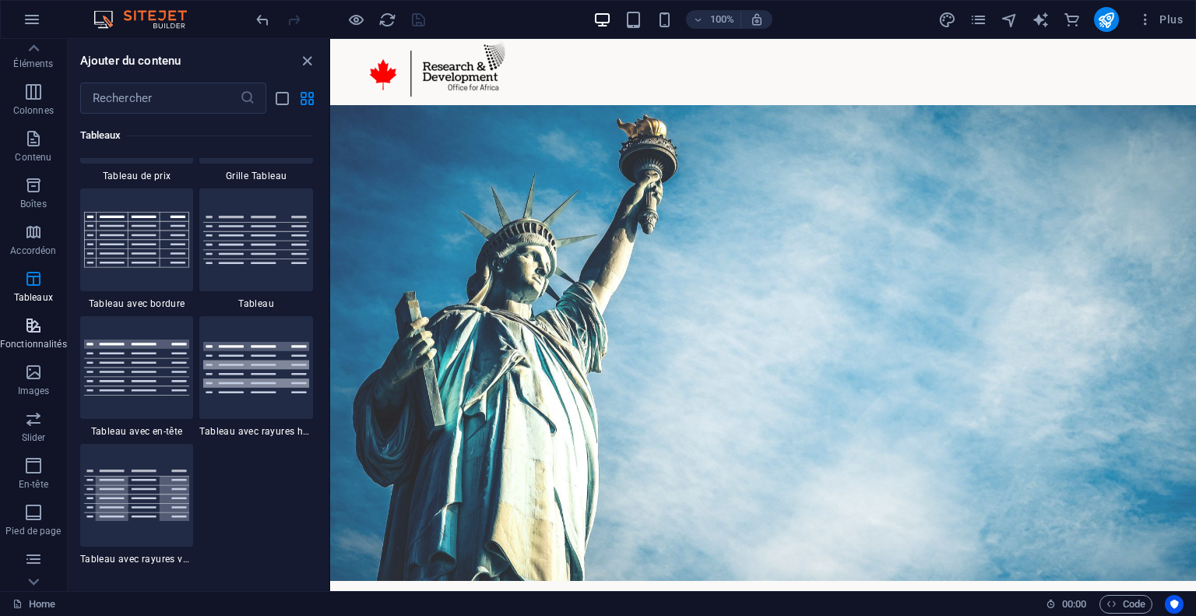
scroll to position [5736, 0]
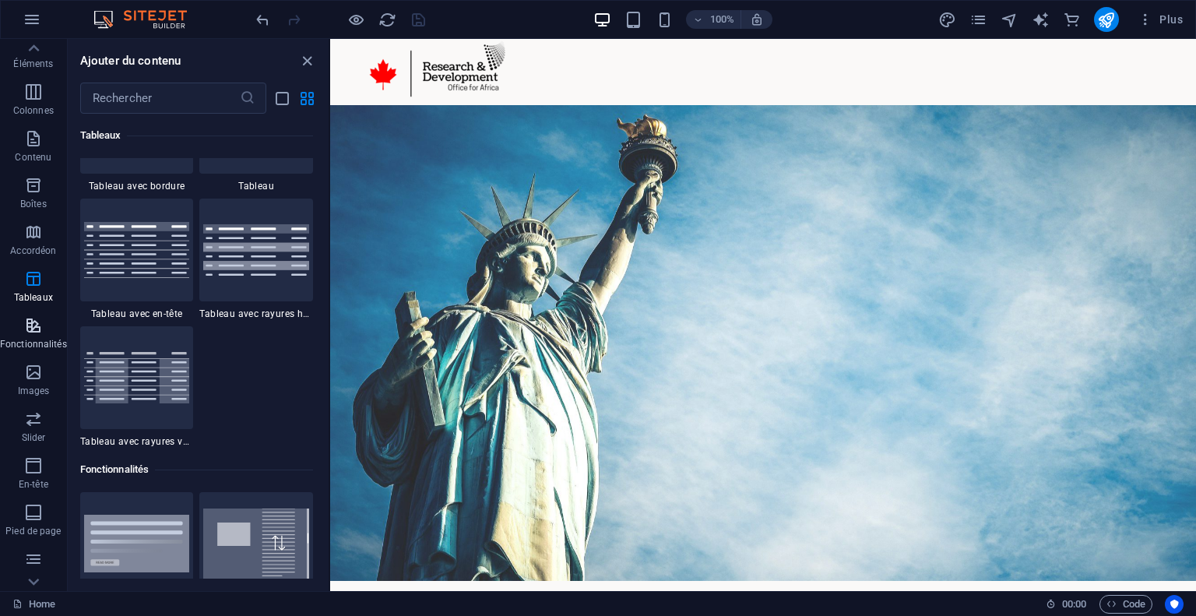
click at [40, 318] on icon "button" at bounding box center [33, 325] width 19 height 19
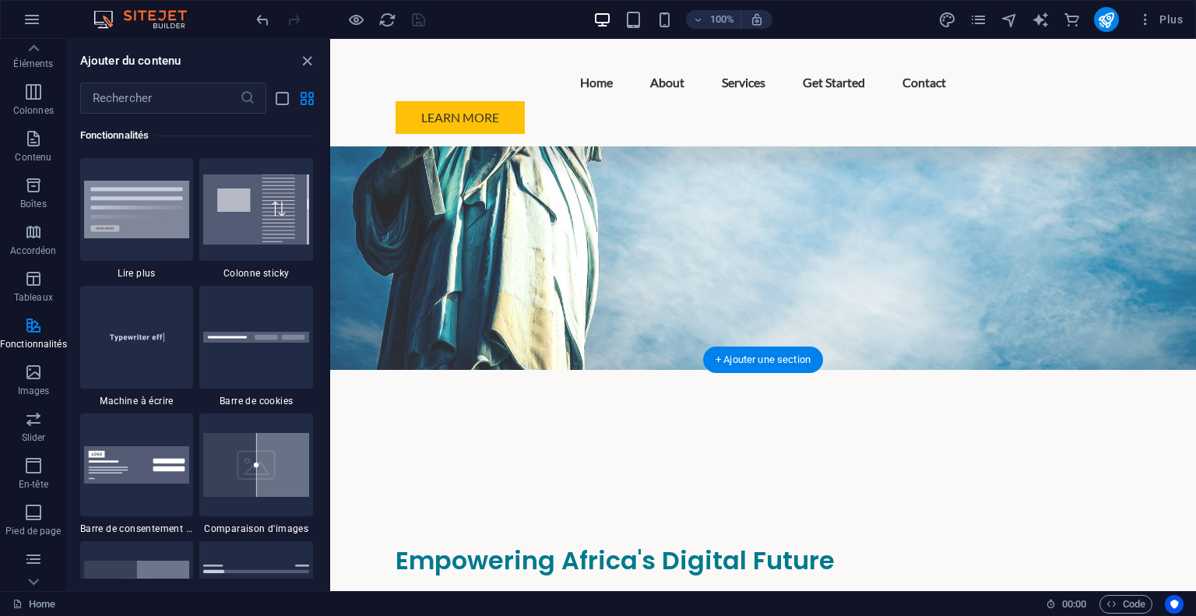
scroll to position [187, 0]
